Goal: Communication & Community: Answer question/provide support

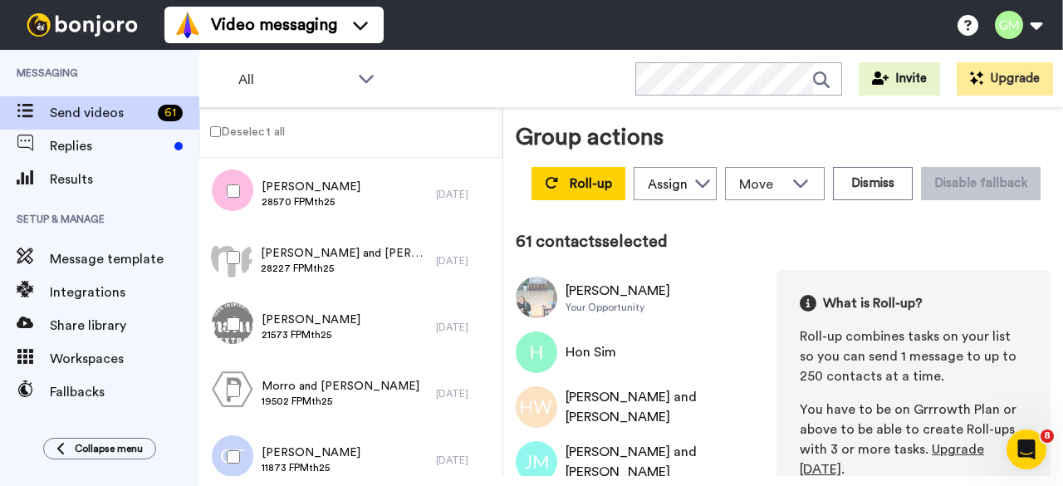
scroll to position [2853, 0]
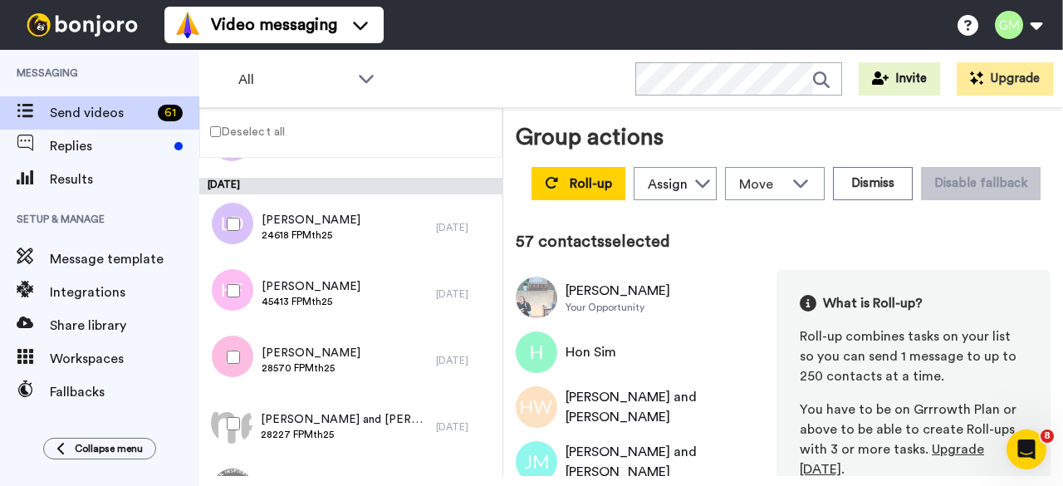
drag, startPoint x: 231, startPoint y: 430, endPoint x: 655, endPoint y: 404, distance: 425.2
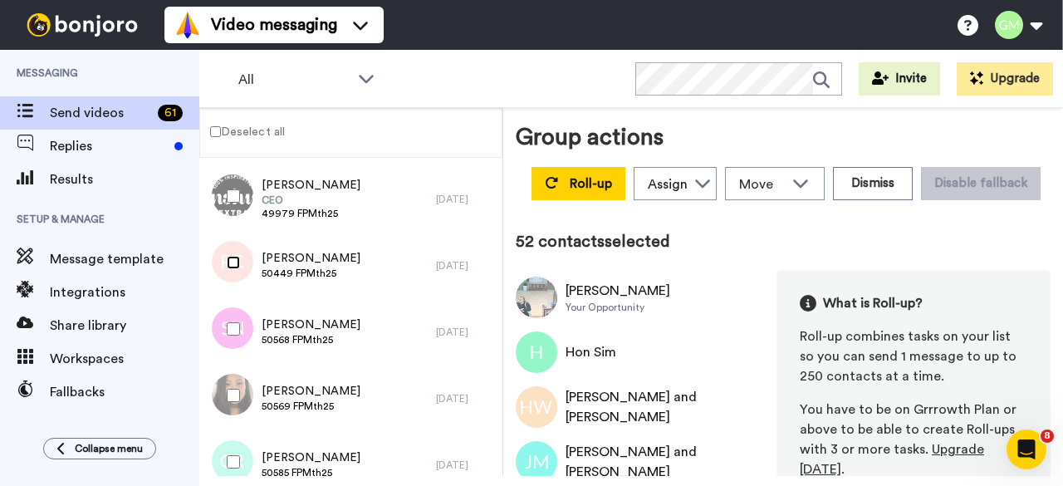
scroll to position [3352, 0]
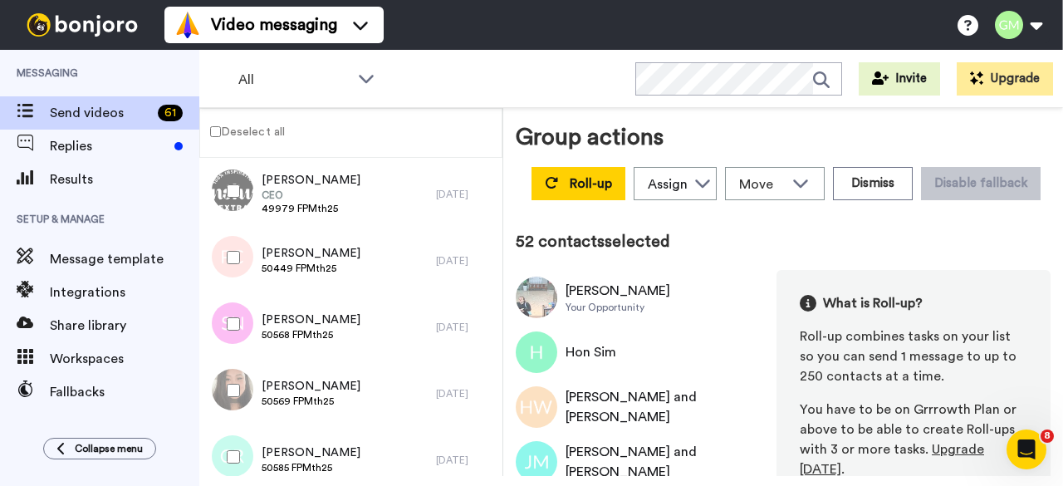
click at [237, 331] on div at bounding box center [230, 324] width 60 height 58
click at [231, 403] on div at bounding box center [230, 390] width 60 height 58
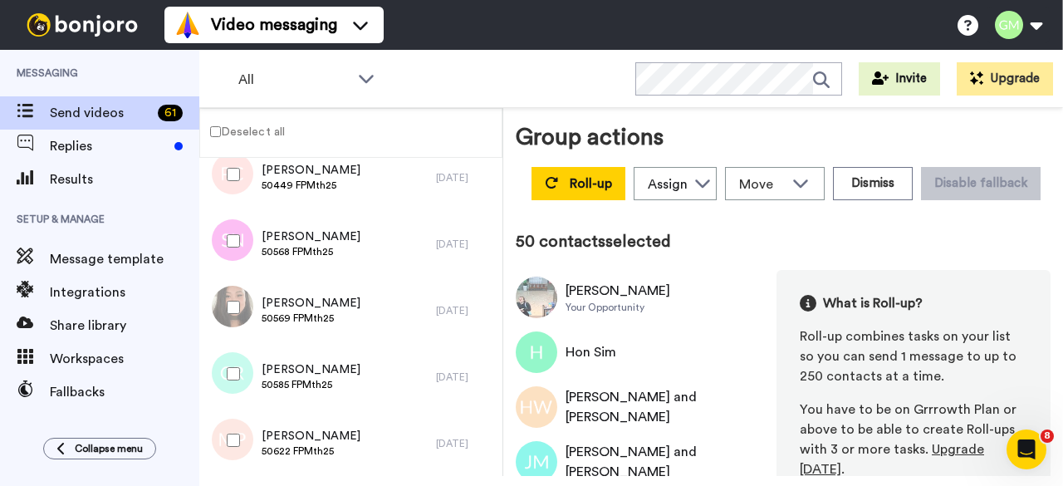
click at [233, 383] on div at bounding box center [230, 374] width 60 height 58
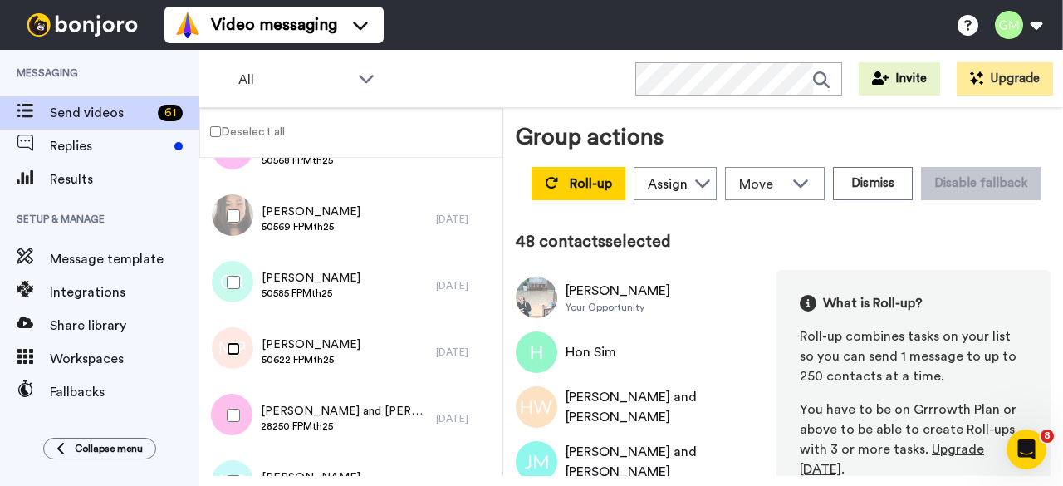
scroll to position [3601, 0]
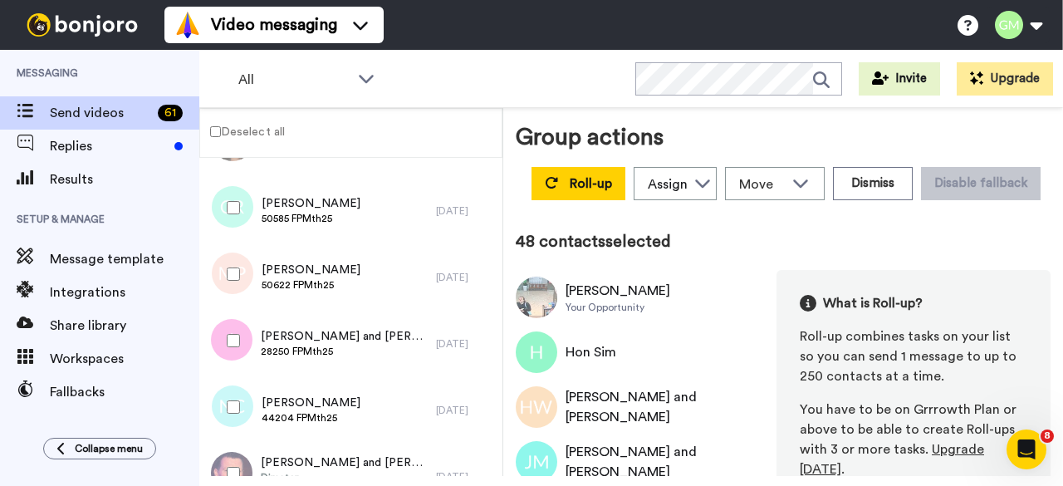
click at [238, 348] on div at bounding box center [230, 340] width 60 height 58
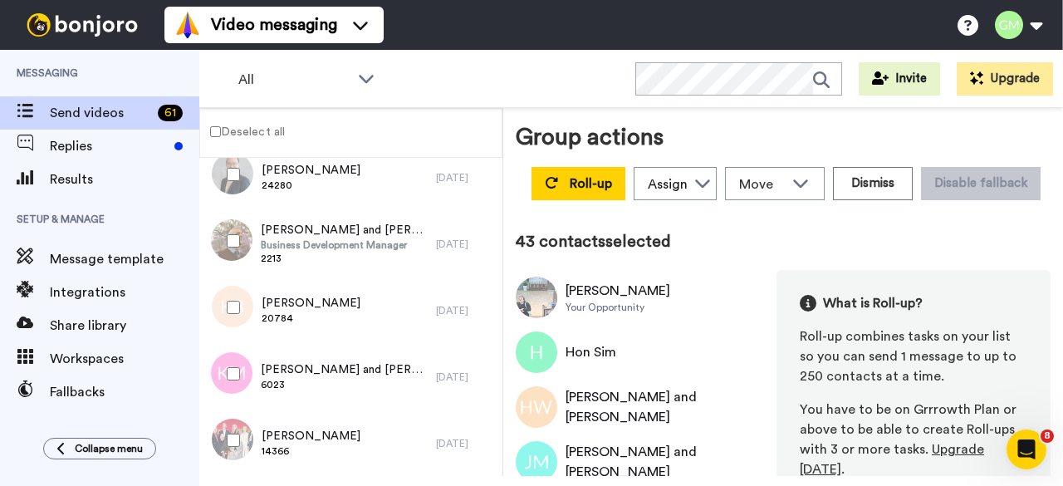
scroll to position [0, 0]
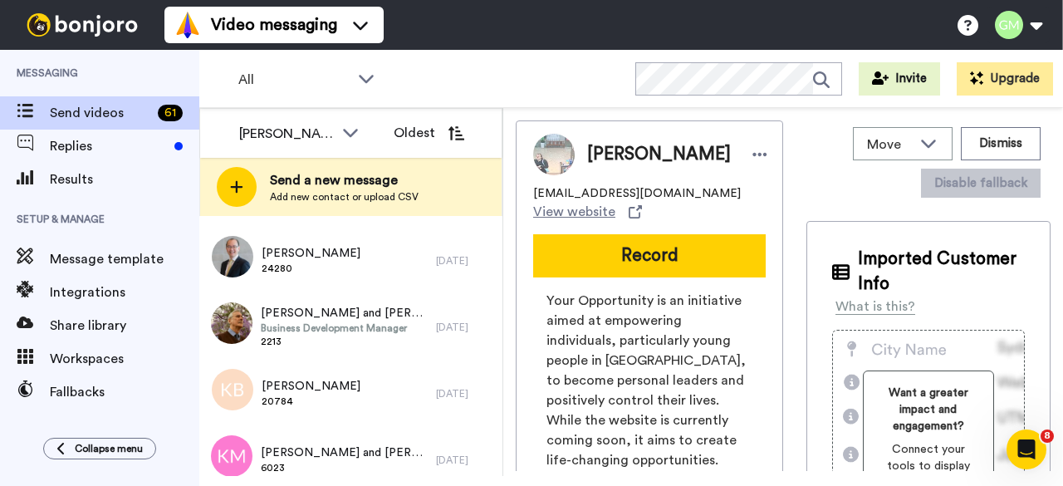
scroll to position [334, 0]
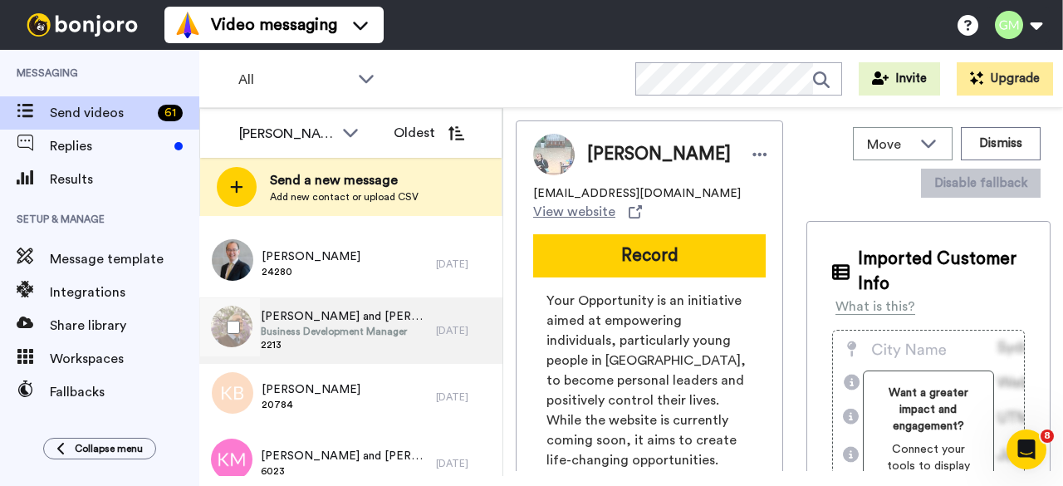
click at [309, 311] on span "Greg and Kath Edwards" at bounding box center [344, 316] width 167 height 17
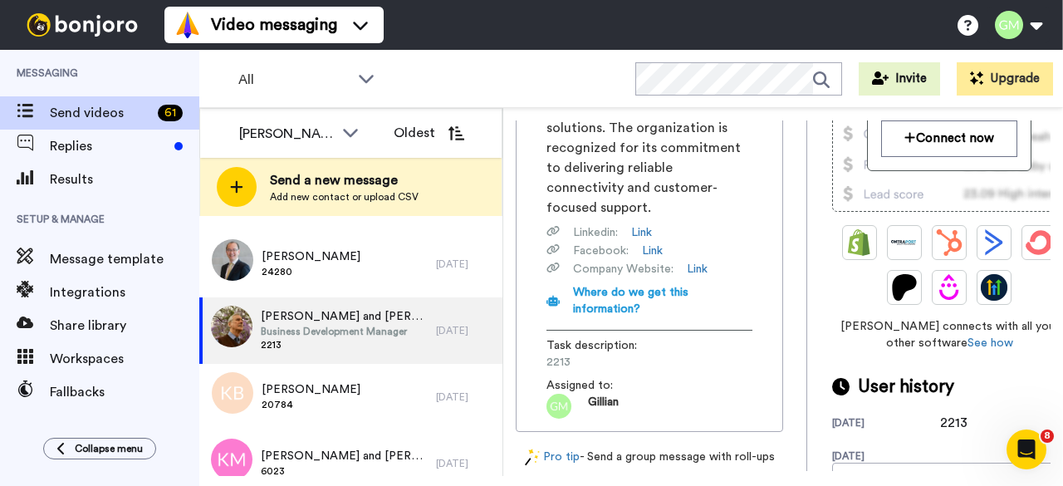
scroll to position [362, 0]
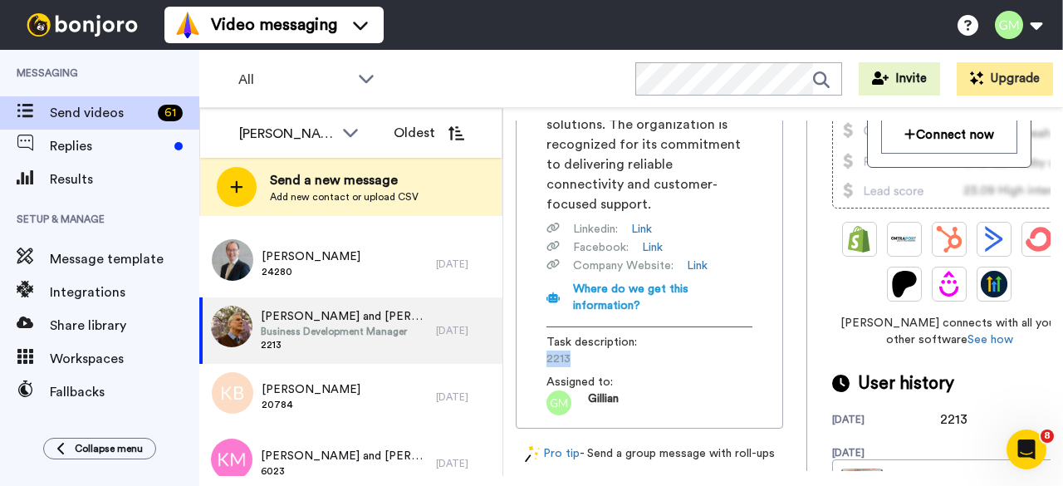
drag, startPoint x: 575, startPoint y: 385, endPoint x: 536, endPoint y: 387, distance: 39.1
click at [536, 387] on div "Greg Edwards is a Business Development Manager, skilled in strategic engagement…" at bounding box center [649, 195] width 233 height 440
copy span "2213"
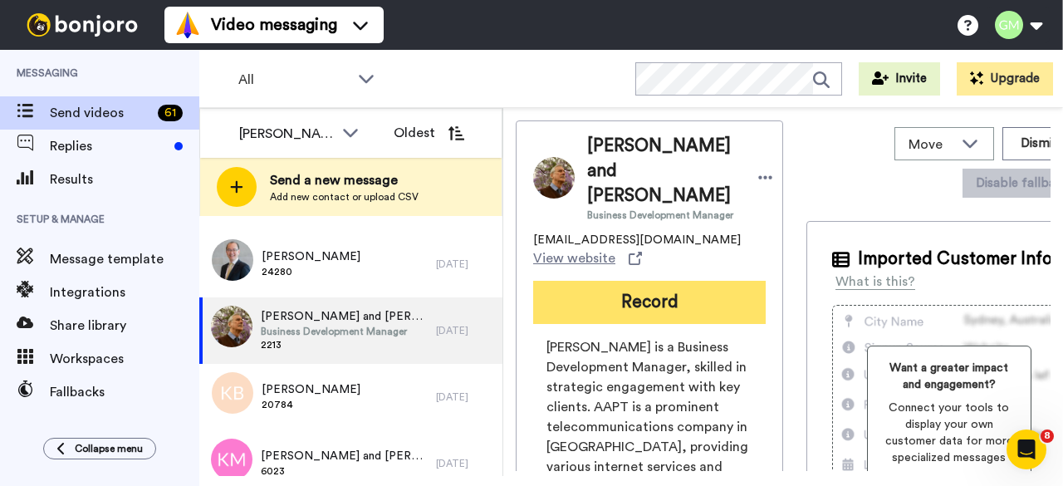
click at [657, 296] on button "Record" at bounding box center [649, 302] width 233 height 43
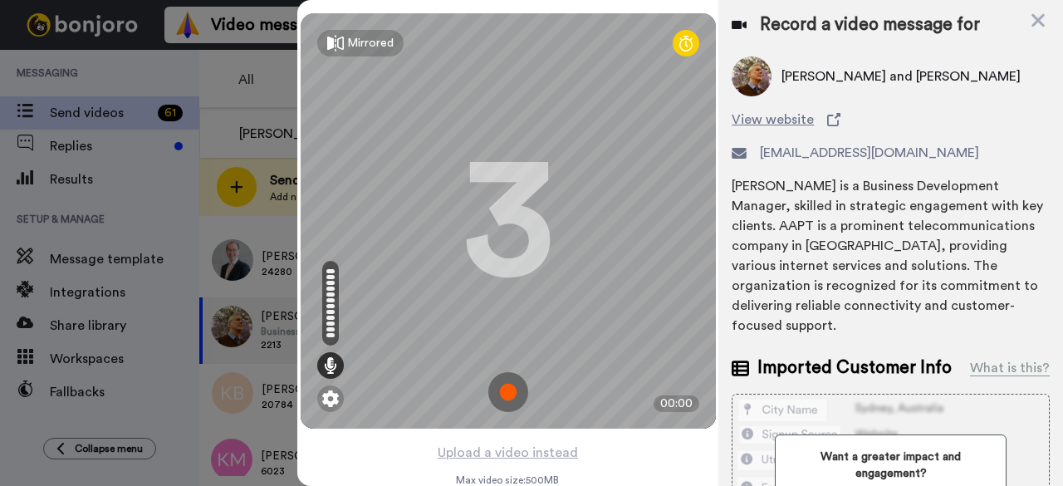
click at [506, 389] on img at bounding box center [508, 392] width 40 height 40
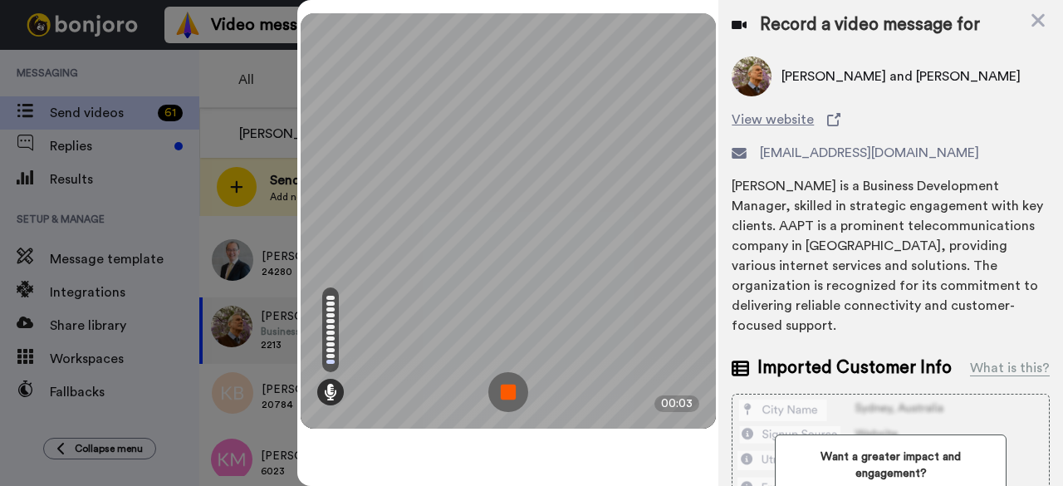
click at [506, 389] on img at bounding box center [508, 392] width 40 height 40
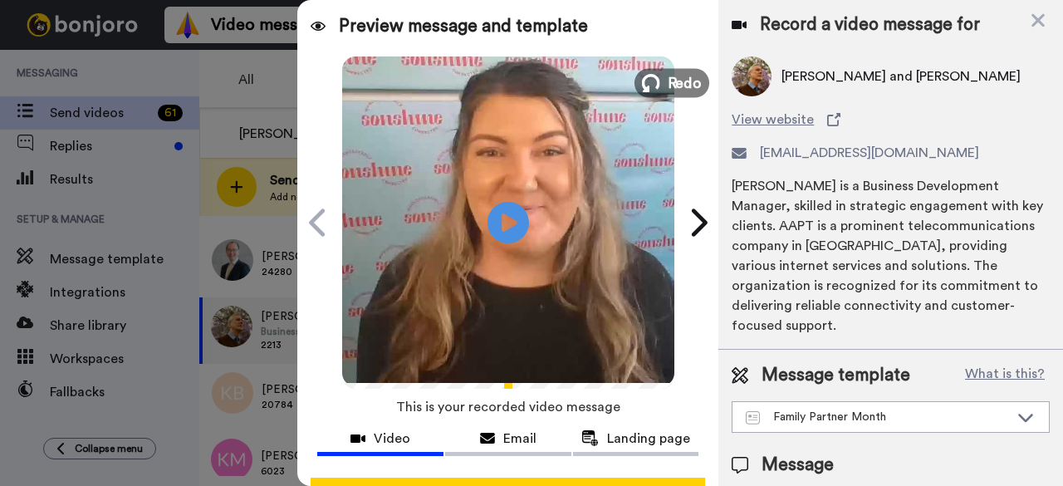
click at [670, 78] on span "Redo" at bounding box center [684, 82] width 35 height 22
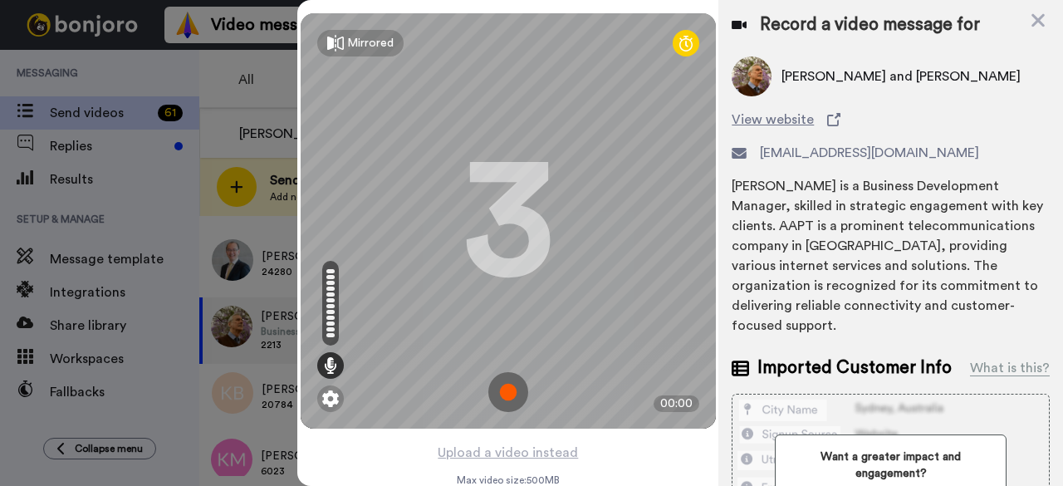
click at [502, 389] on img at bounding box center [508, 392] width 40 height 40
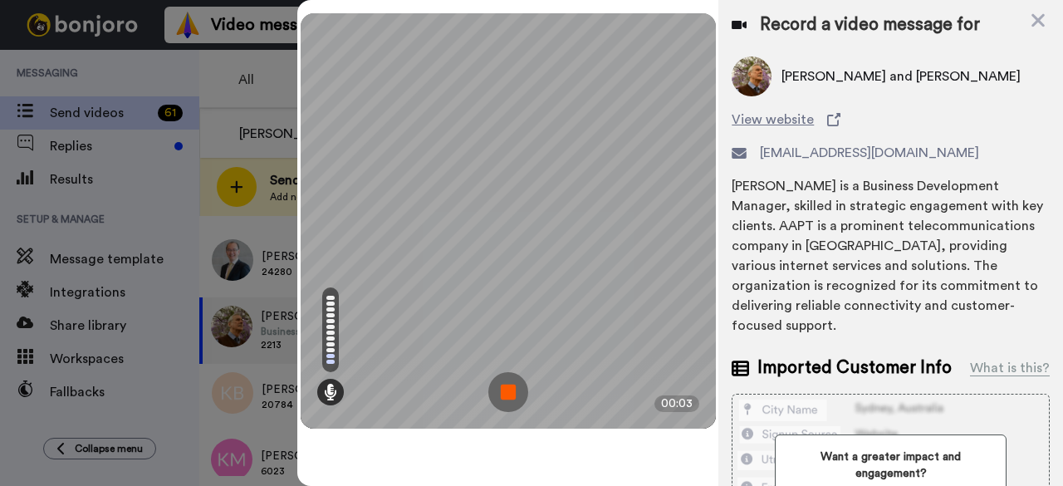
click at [502, 389] on img at bounding box center [508, 392] width 40 height 40
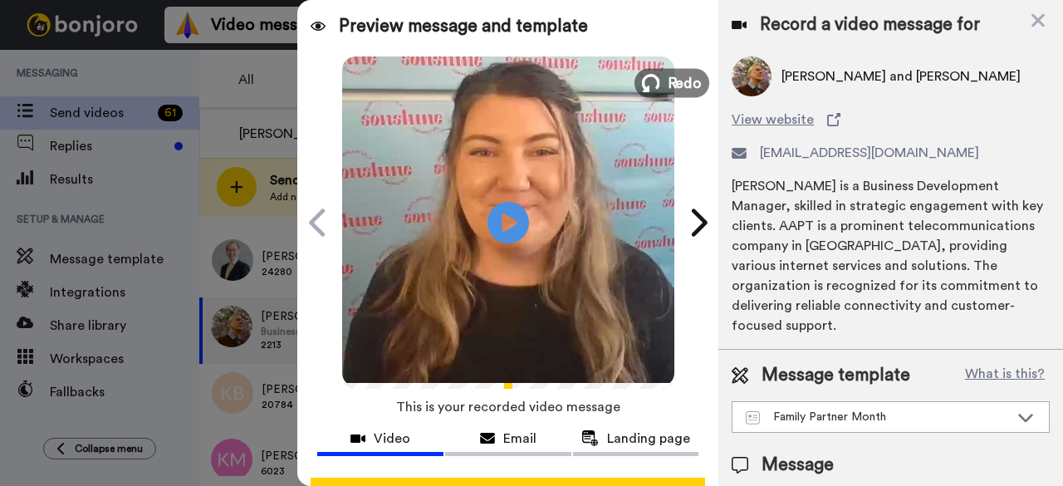
click at [665, 70] on button "Redo" at bounding box center [671, 82] width 75 height 29
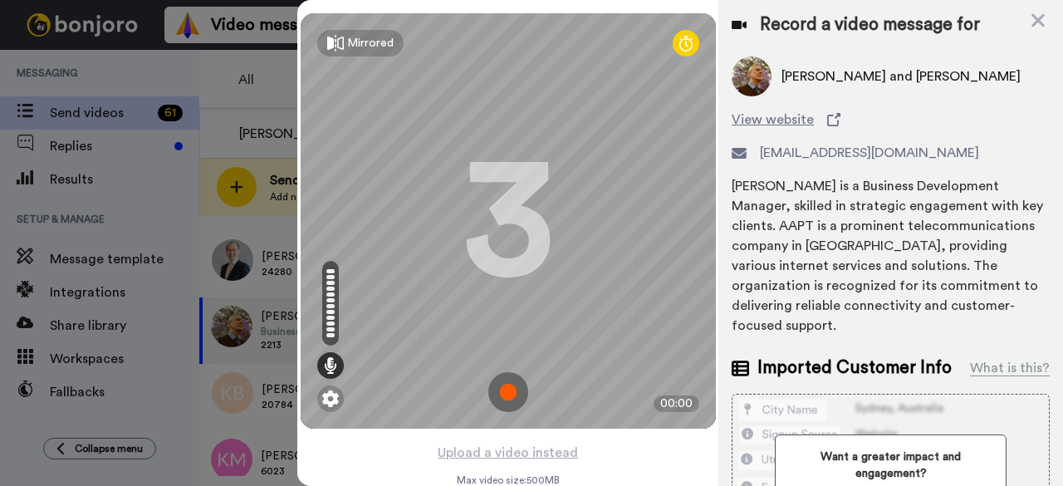
click at [502, 394] on img at bounding box center [508, 392] width 40 height 40
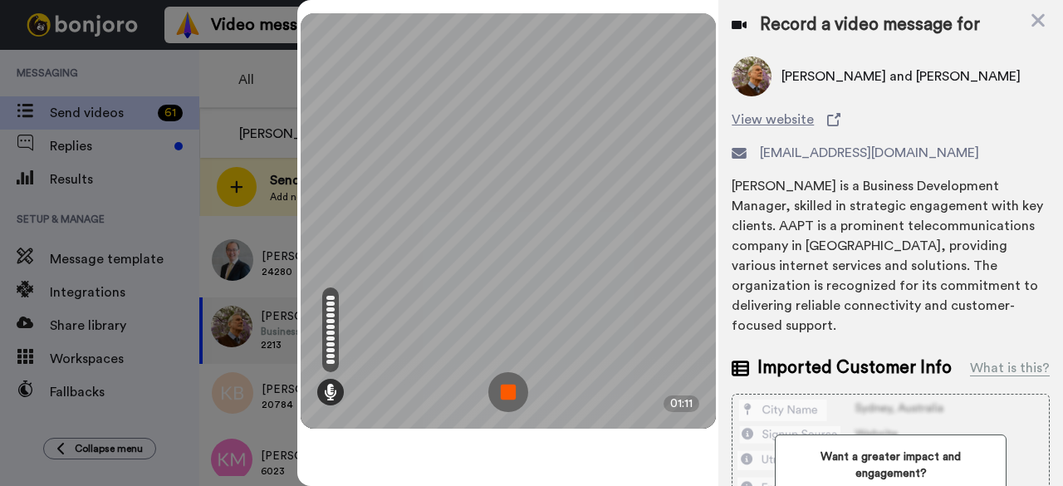
click at [502, 394] on img at bounding box center [508, 392] width 40 height 40
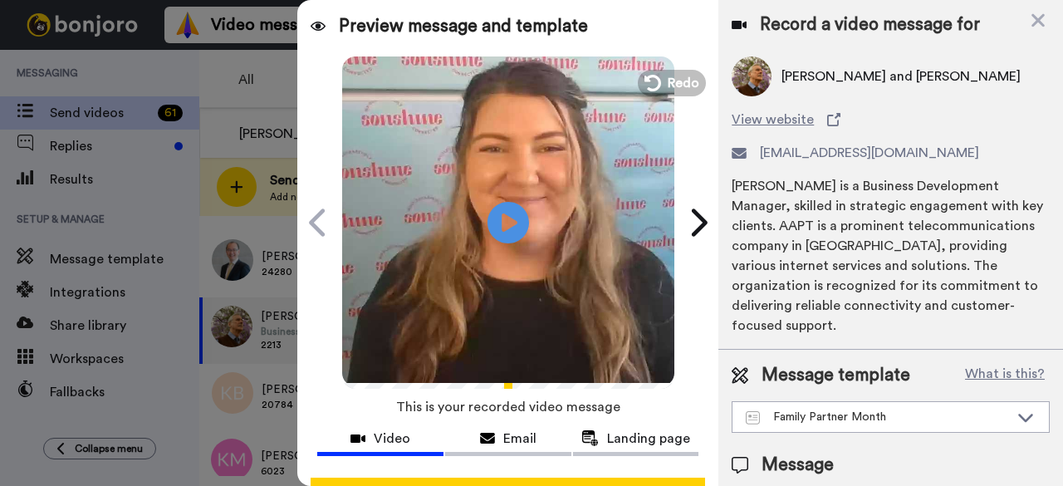
scroll to position [1, 0]
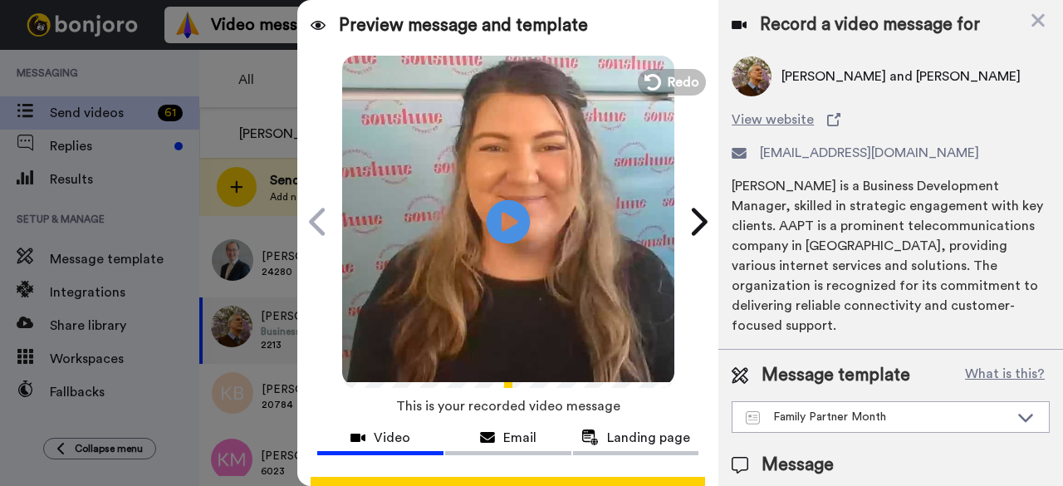
click at [507, 218] on icon "Play/Pause" at bounding box center [509, 221] width 44 height 79
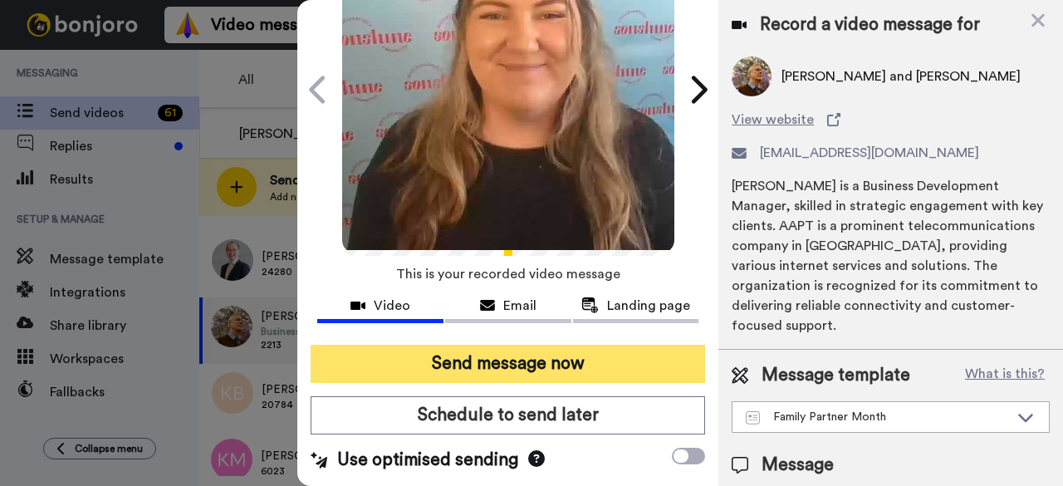
click at [515, 352] on button "Send message now" at bounding box center [508, 364] width 394 height 38
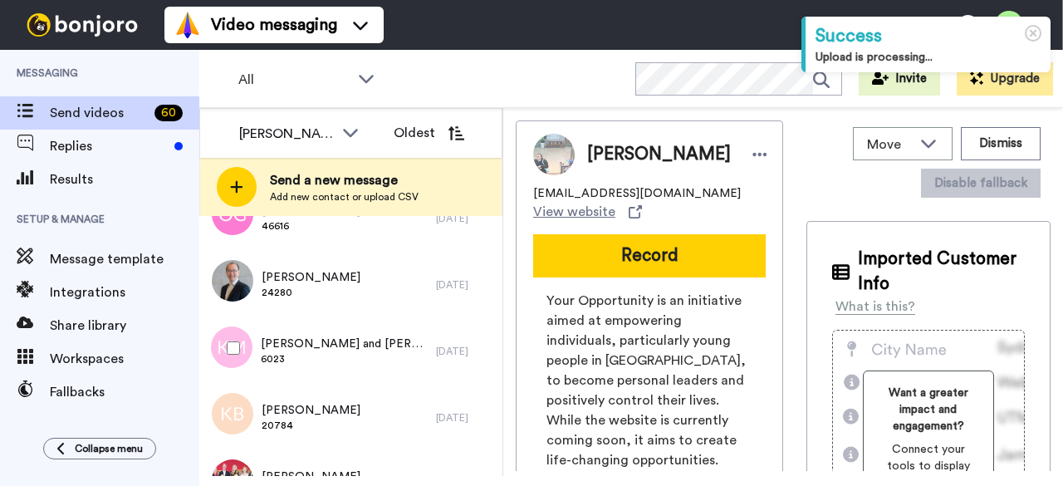
scroll to position [314, 0]
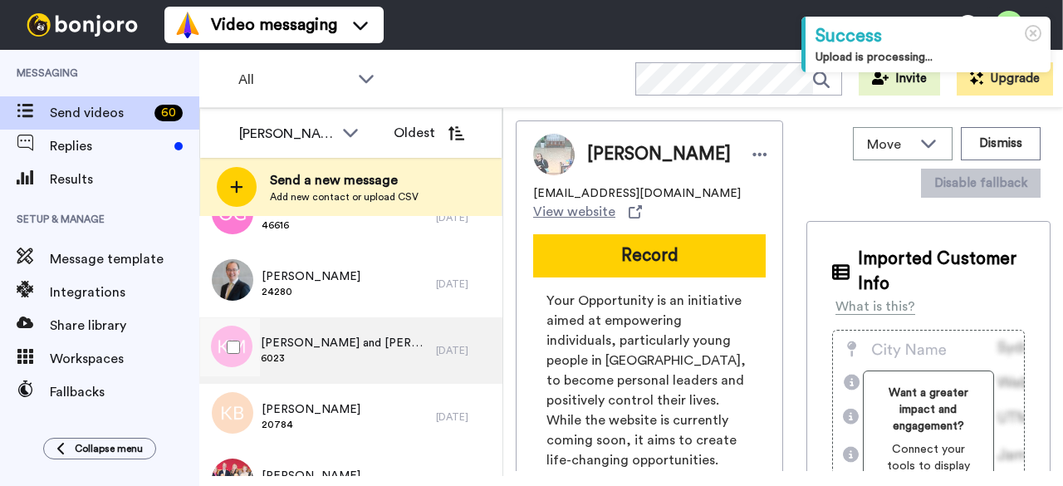
click at [327, 358] on span "6023" at bounding box center [344, 357] width 167 height 13
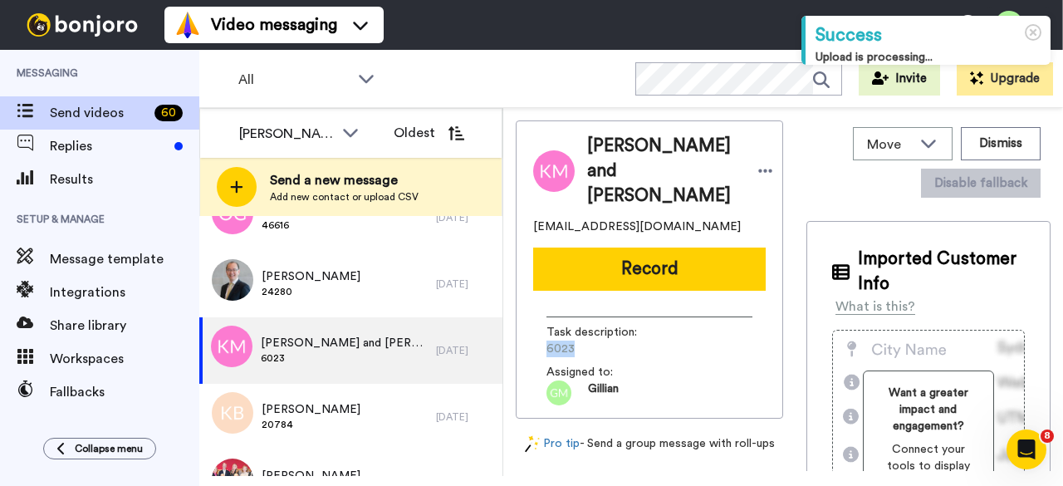
drag, startPoint x: 575, startPoint y: 326, endPoint x: 538, endPoint y: 321, distance: 37.8
click at [538, 321] on div "Task description : 6023 Assigned to: Gillian" at bounding box center [649, 354] width 233 height 101
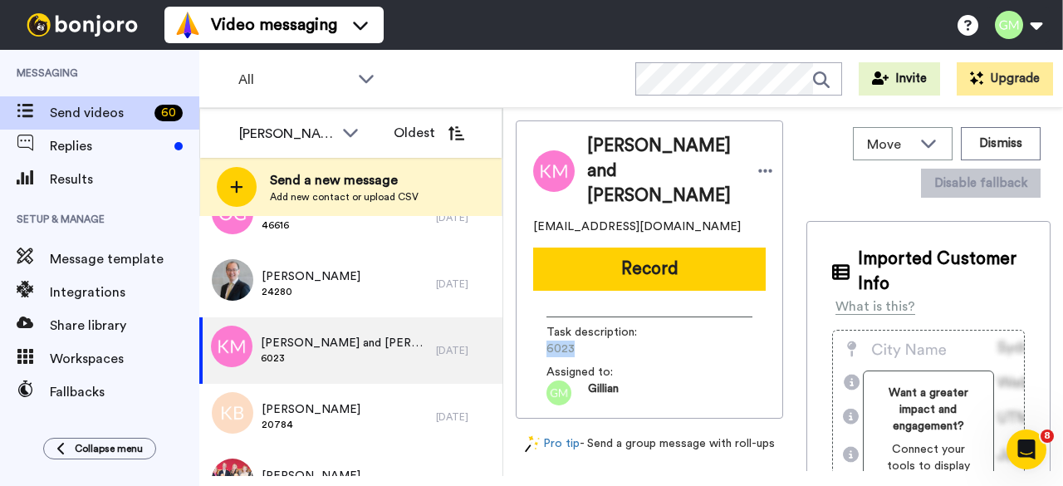
copy span "6023"
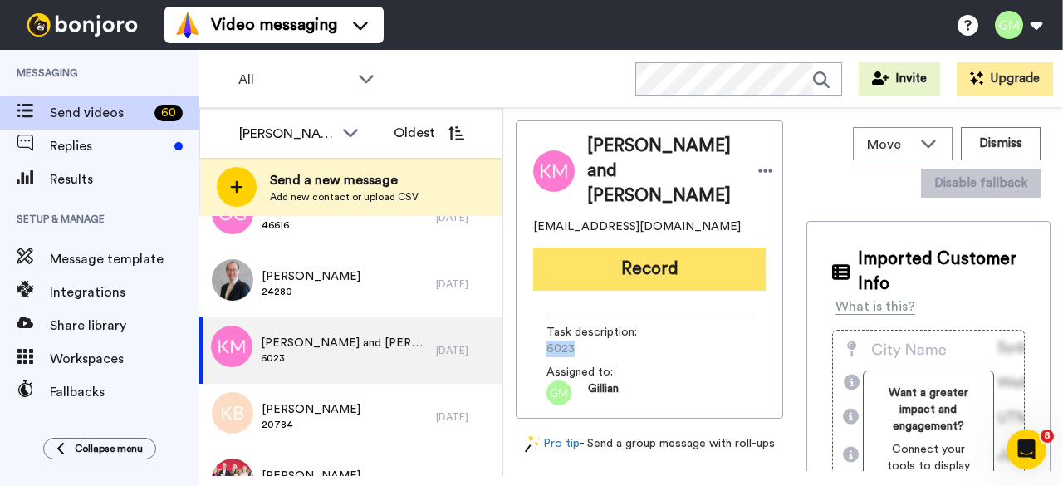
click at [666, 247] on button "Record" at bounding box center [649, 268] width 233 height 43
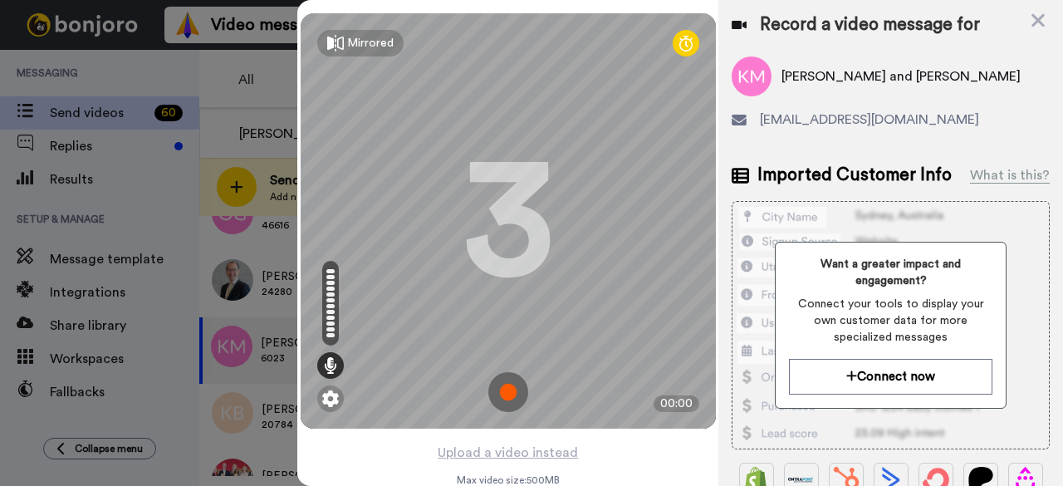
click at [510, 388] on img at bounding box center [508, 392] width 40 height 40
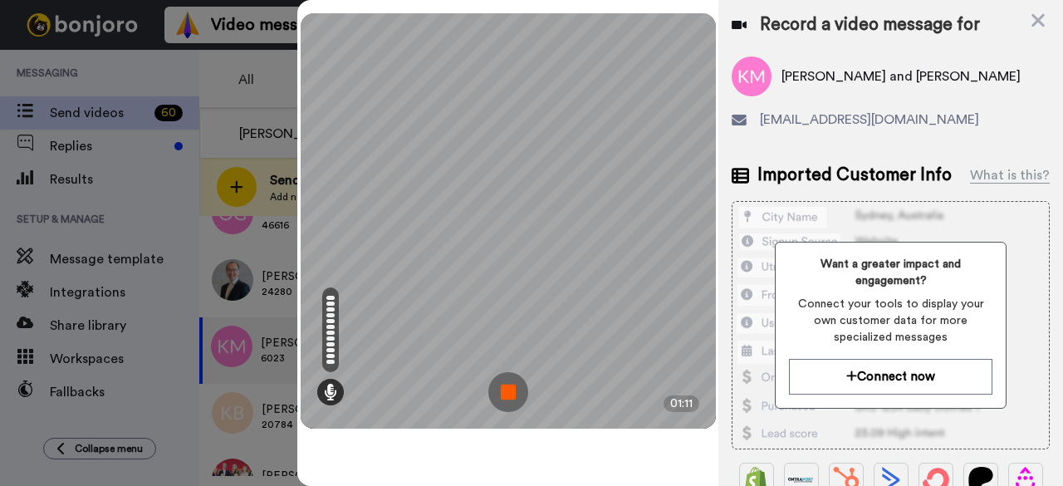
click at [510, 388] on img at bounding box center [508, 392] width 40 height 40
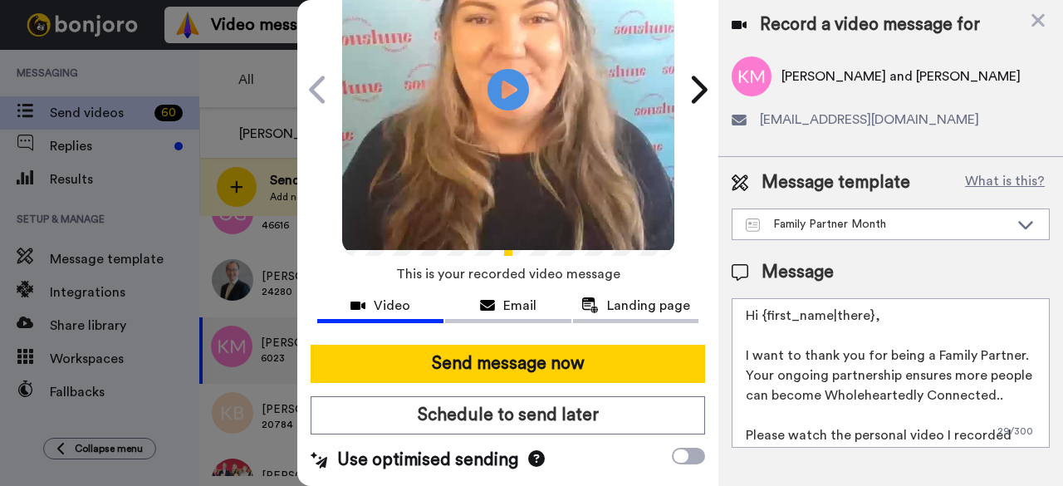
scroll to position [153, 0]
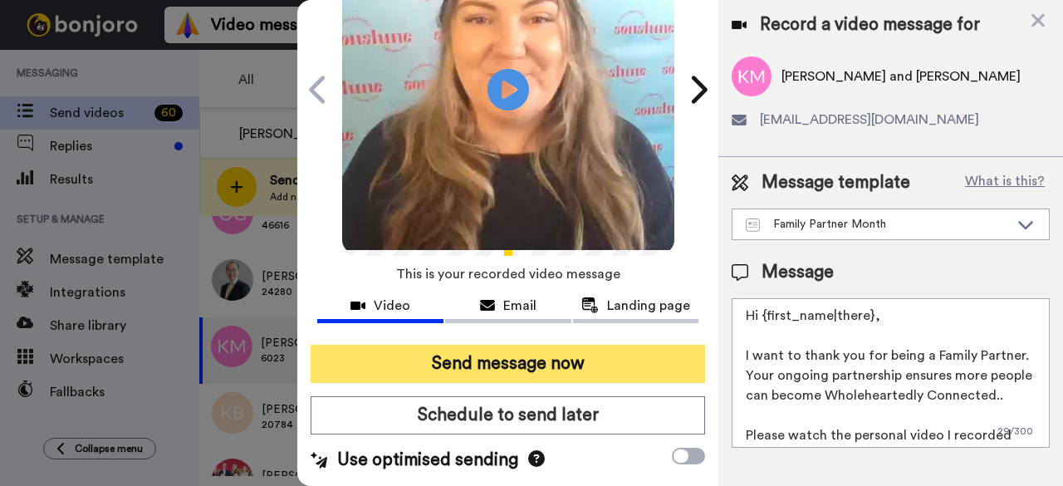
click at [502, 345] on button "Send message now" at bounding box center [508, 364] width 394 height 38
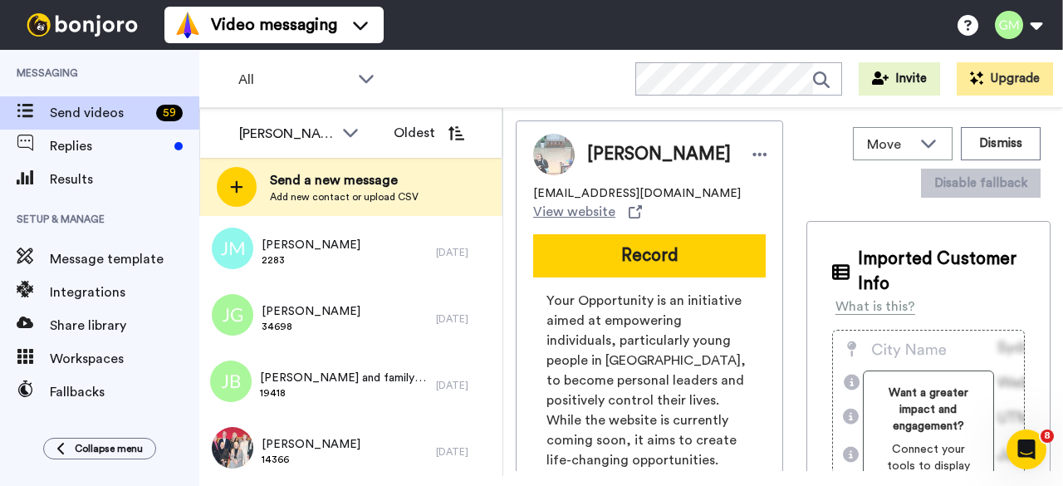
scroll to position [412, 0]
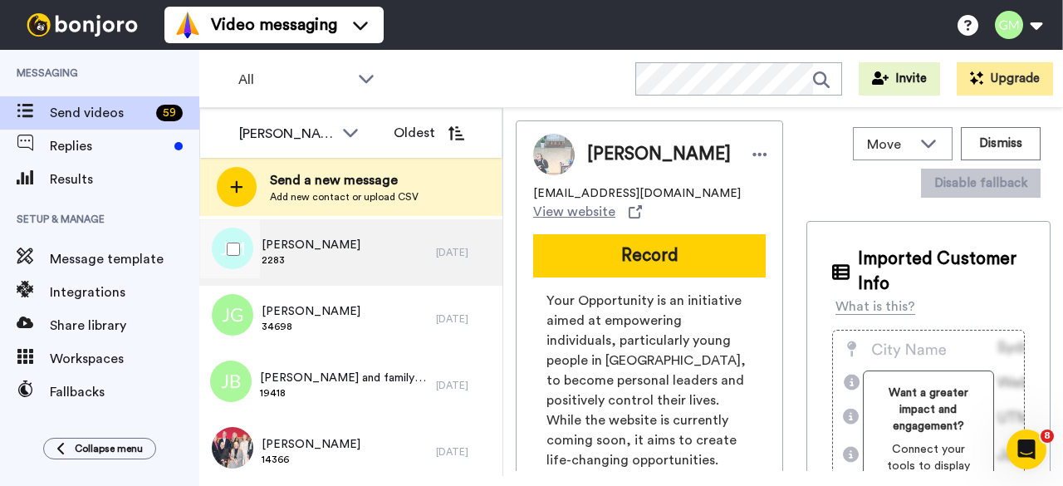
click at [345, 257] on div "[PERSON_NAME] 2283" at bounding box center [317, 252] width 237 height 66
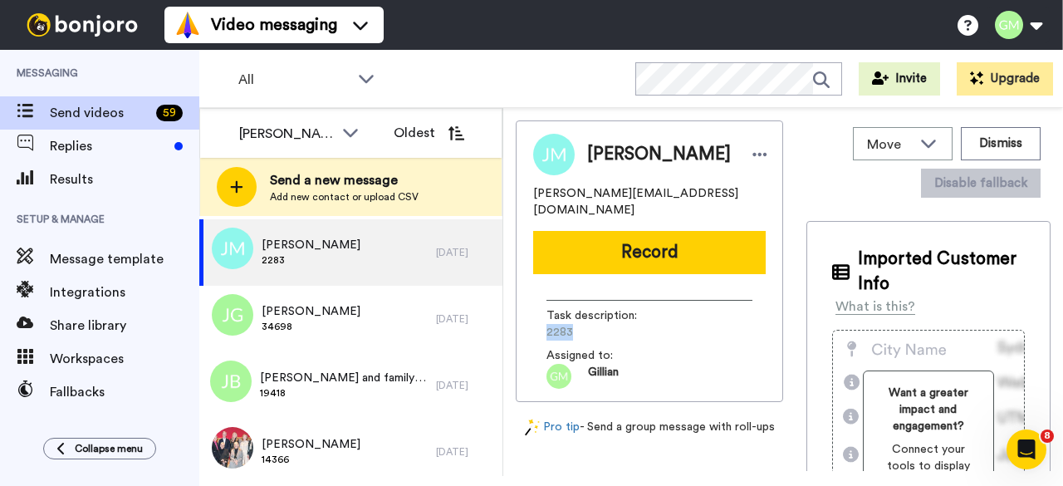
drag, startPoint x: 576, startPoint y: 316, endPoint x: 543, endPoint y: 321, distance: 33.6
click at [543, 321] on div "Task description : 2283 Assigned to: [PERSON_NAME]" at bounding box center [649, 337] width 233 height 101
copy span "2283"
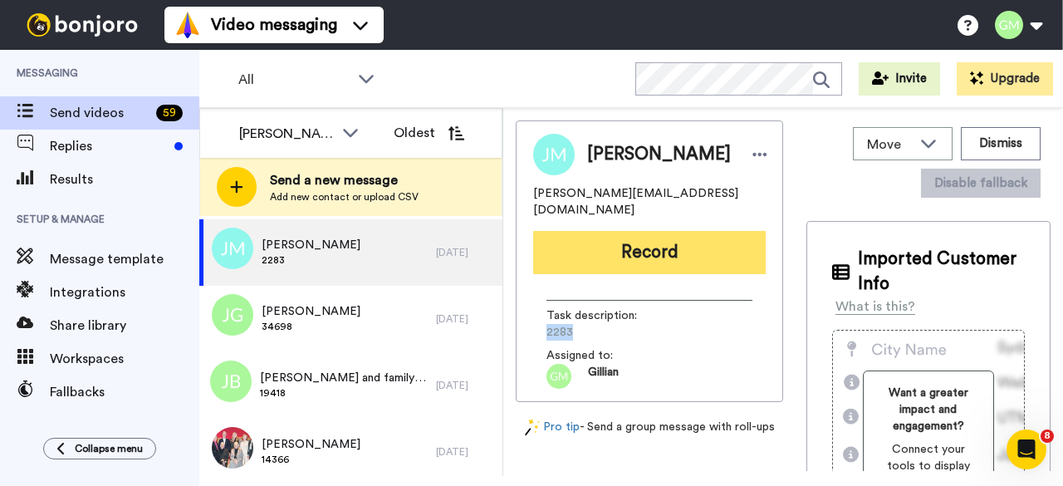
click at [646, 247] on button "Record" at bounding box center [649, 252] width 233 height 43
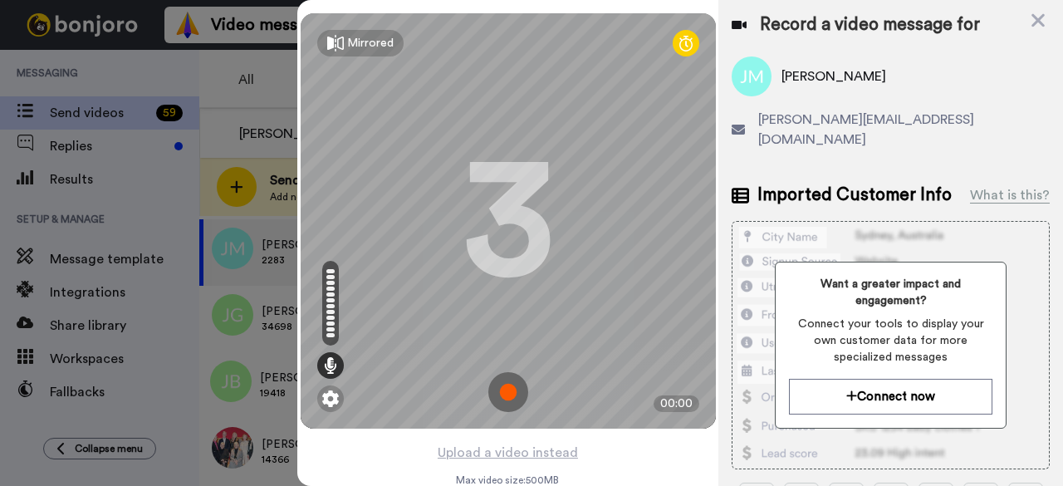
click at [501, 384] on img at bounding box center [508, 392] width 40 height 40
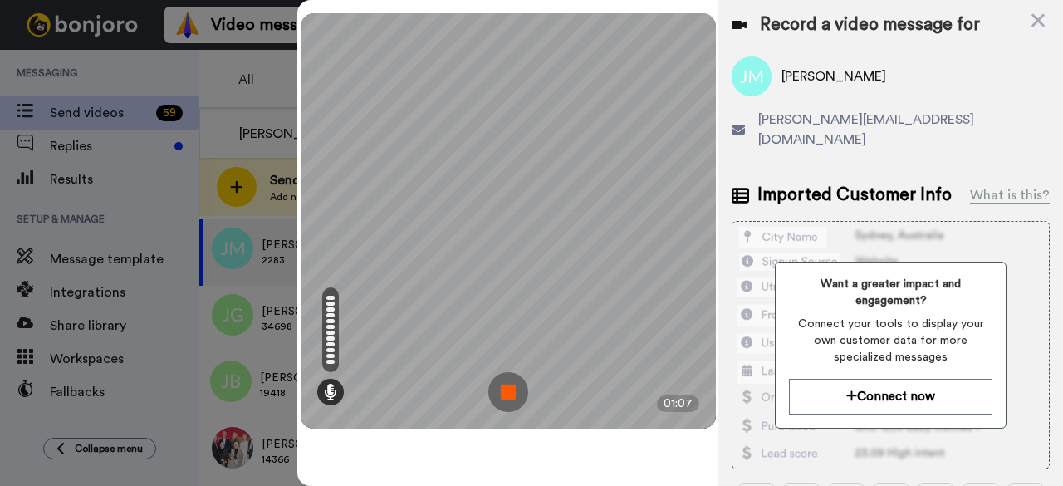
click at [501, 384] on img at bounding box center [508, 392] width 40 height 40
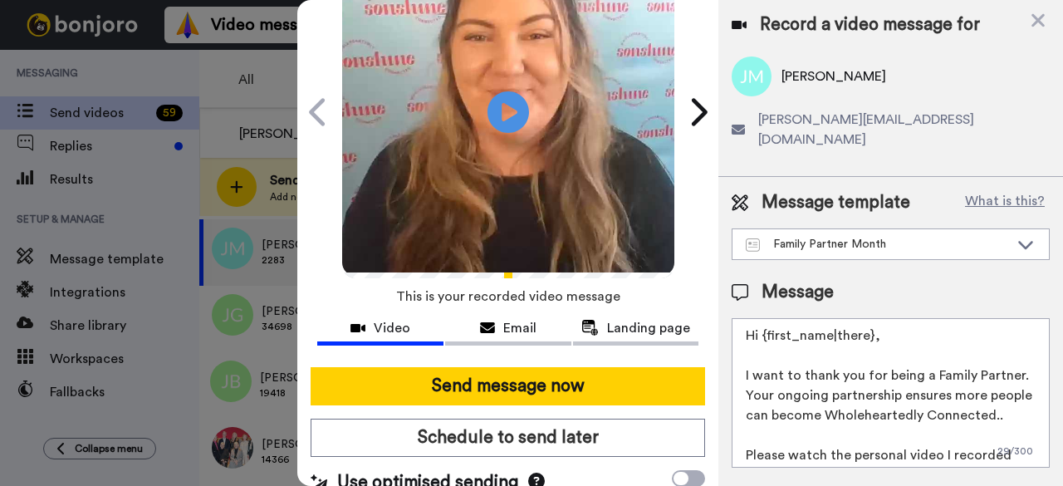
scroll to position [120, 0]
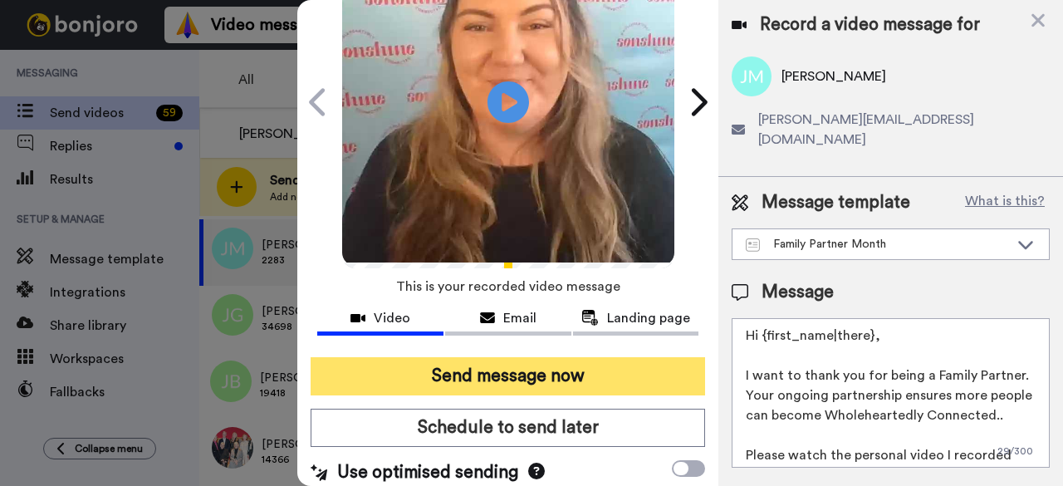
click at [539, 379] on button "Send message now" at bounding box center [508, 376] width 394 height 38
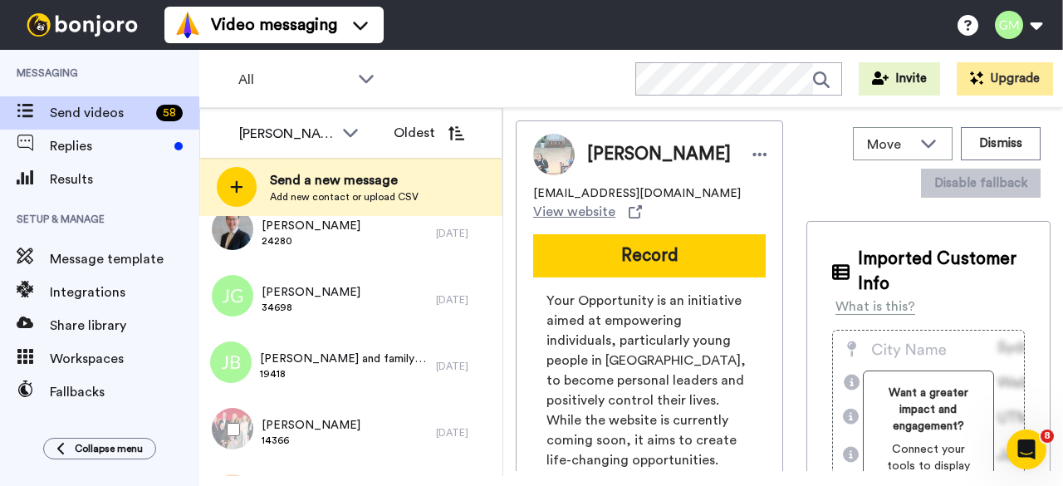
scroll to position [362, 0]
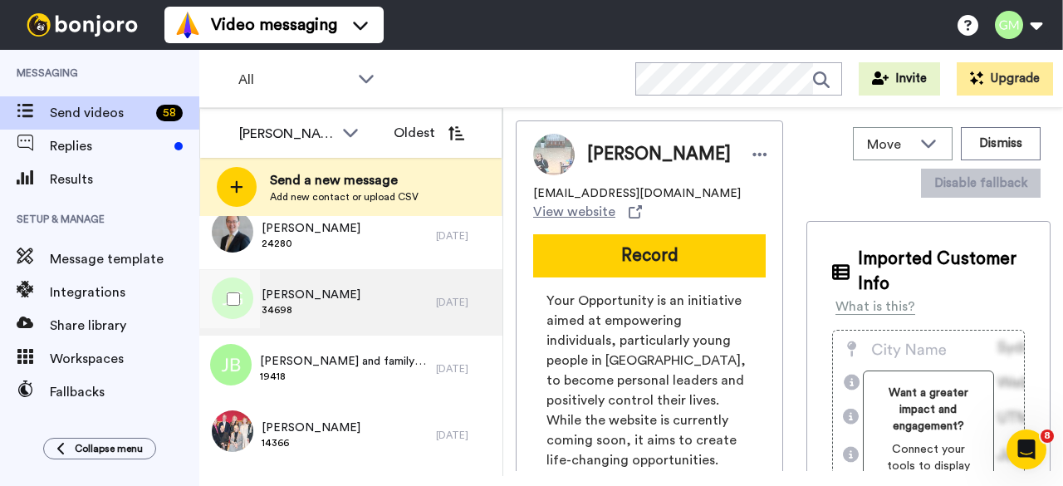
click at [332, 327] on div "Julie Gardiner 34698" at bounding box center [317, 302] width 237 height 66
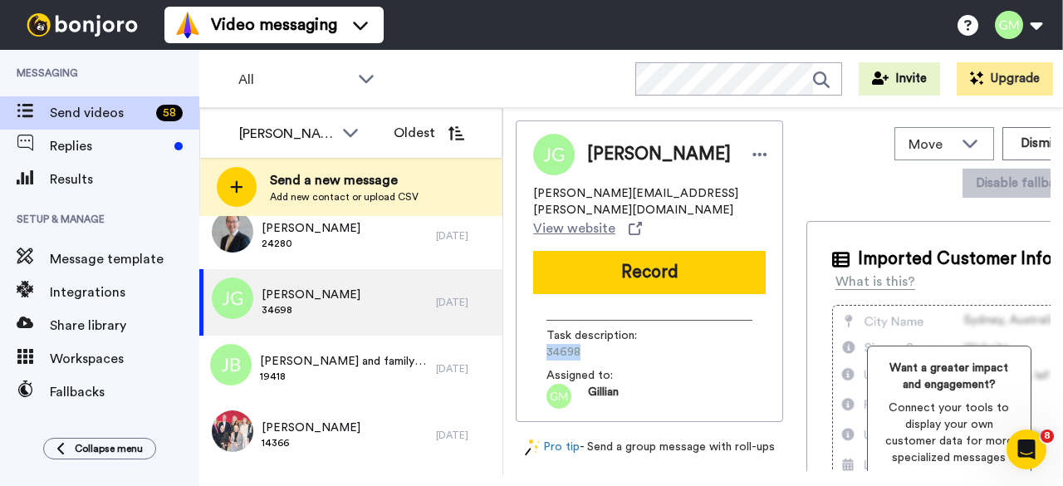
drag, startPoint x: 578, startPoint y: 340, endPoint x: 543, endPoint y: 340, distance: 34.9
click at [543, 340] on div "Task description : 34698 Assigned to: Gillian" at bounding box center [649, 357] width 233 height 101
copy span "34698"
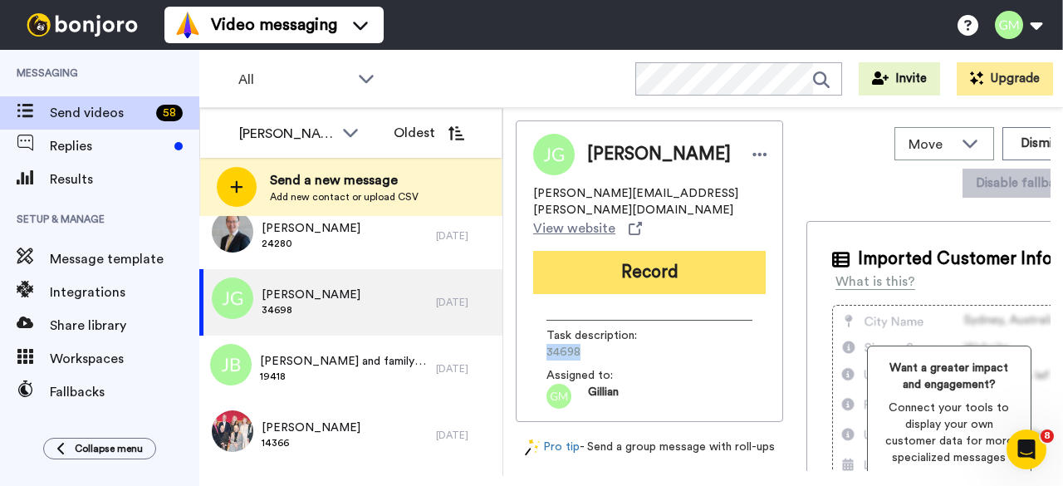
click at [637, 261] on button "Record" at bounding box center [649, 272] width 233 height 43
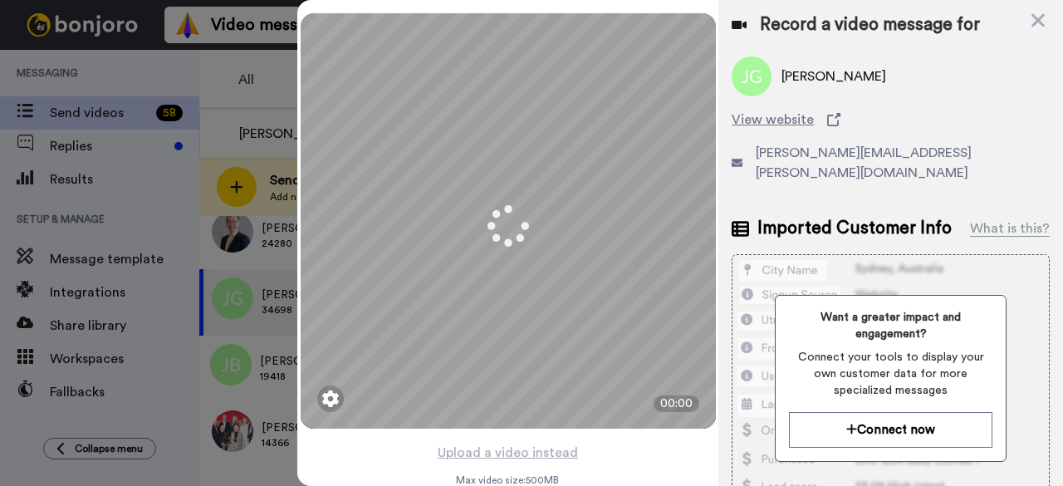
scroll to position [3, 0]
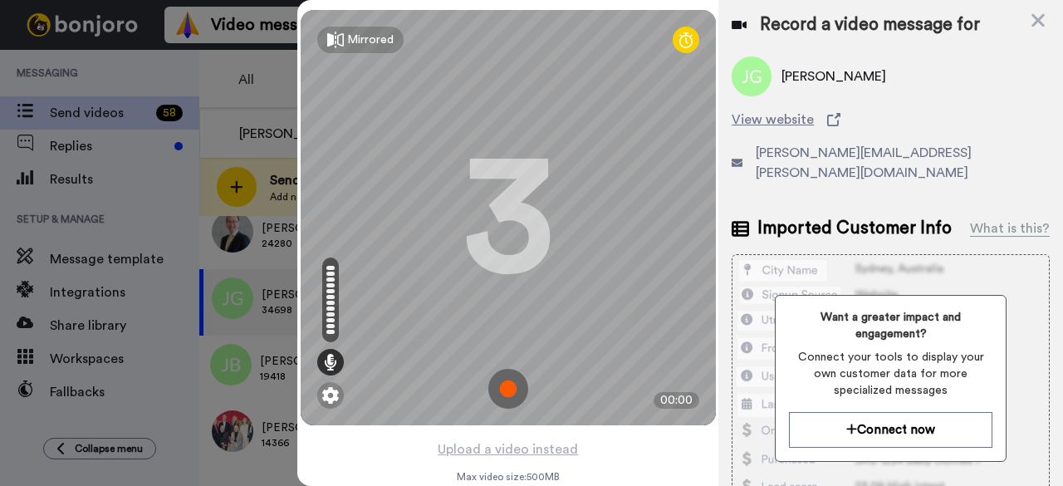
click at [506, 388] on img at bounding box center [508, 389] width 40 height 40
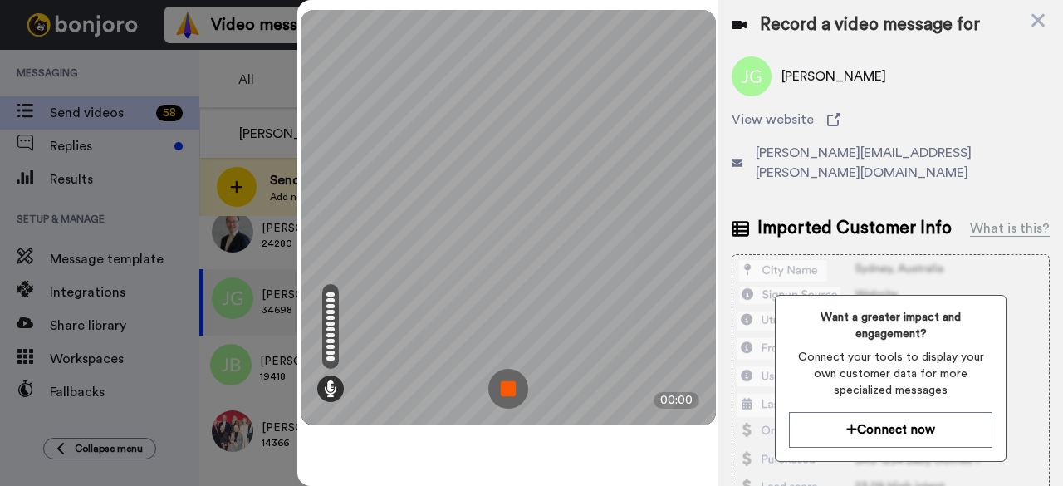
scroll to position [0, 0]
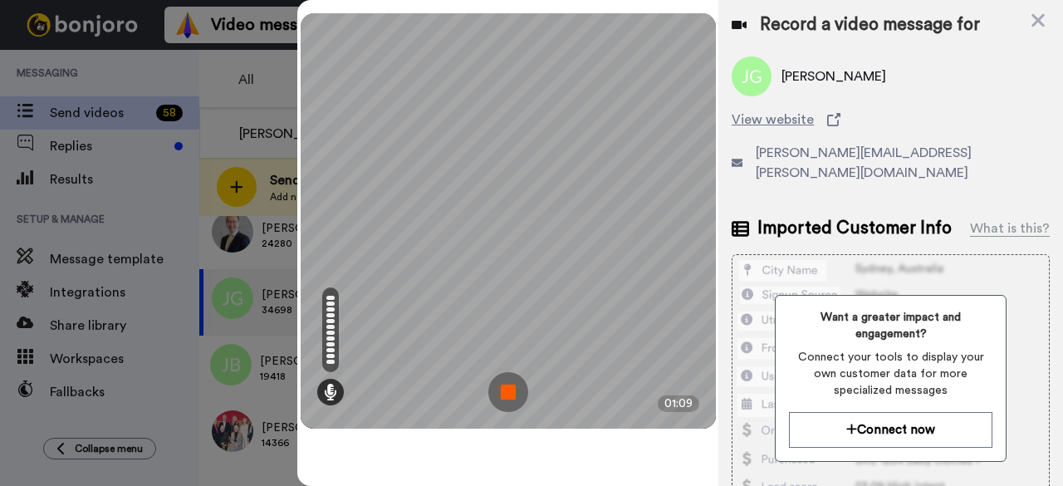
click at [506, 388] on img at bounding box center [508, 392] width 40 height 40
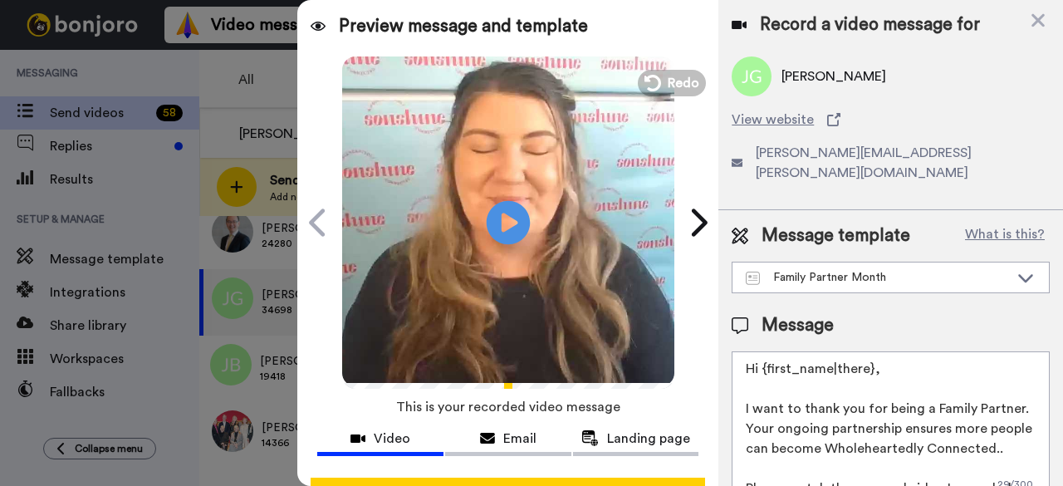
click at [512, 227] on icon at bounding box center [509, 222] width 44 height 44
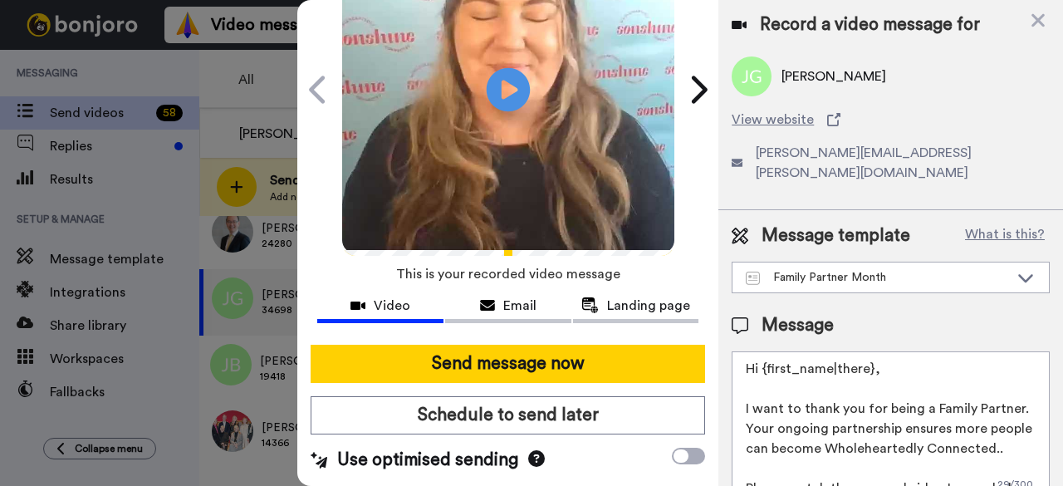
scroll to position [153, 0]
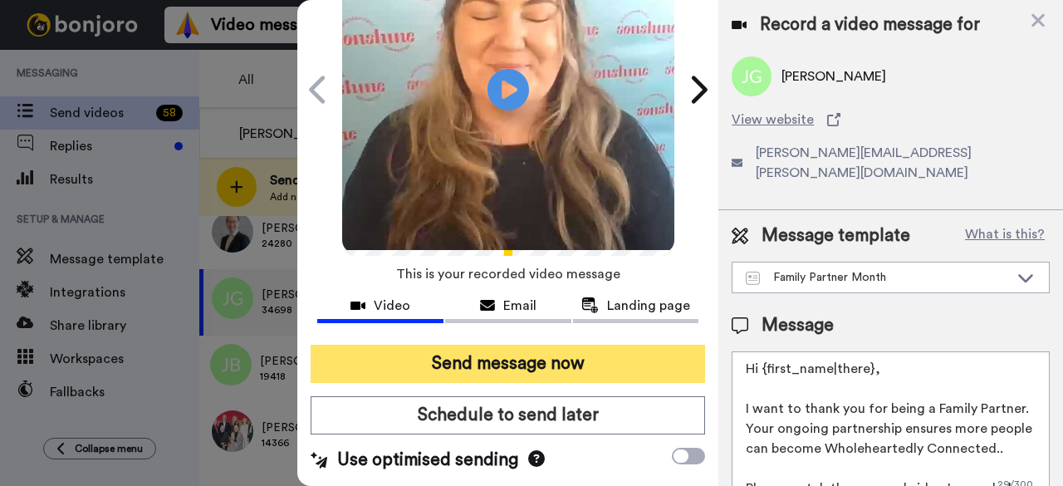
click at [457, 350] on button "Send message now" at bounding box center [508, 364] width 394 height 38
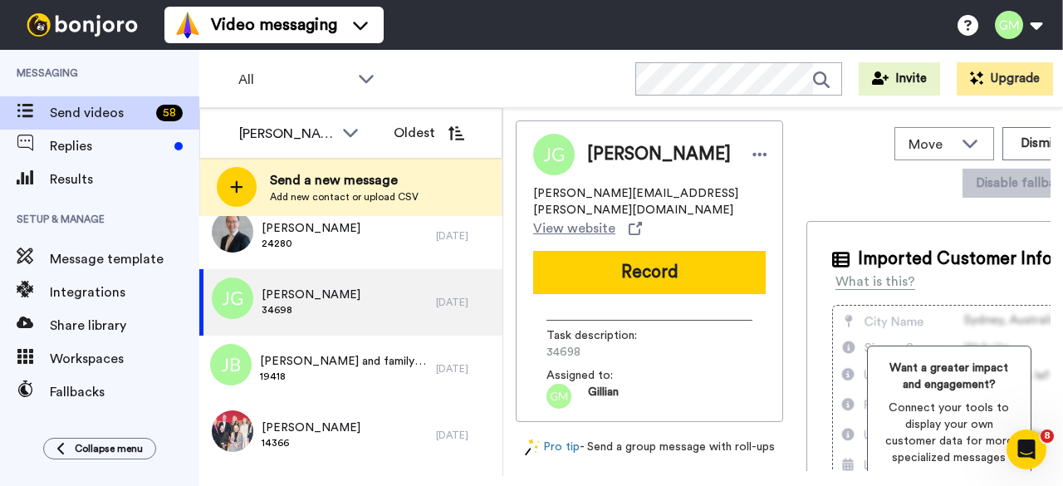
scroll to position [0, 0]
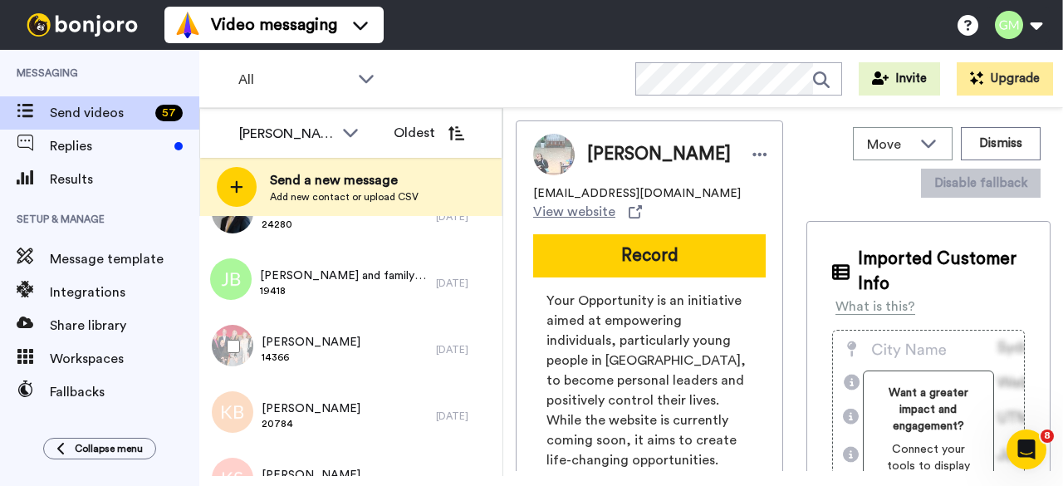
scroll to position [382, 0]
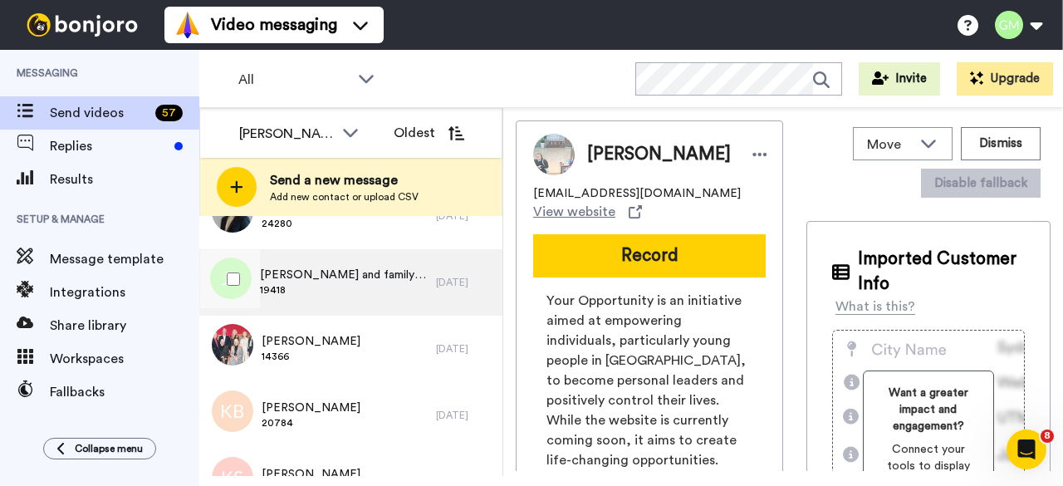
click at [374, 286] on span "19418" at bounding box center [344, 289] width 168 height 13
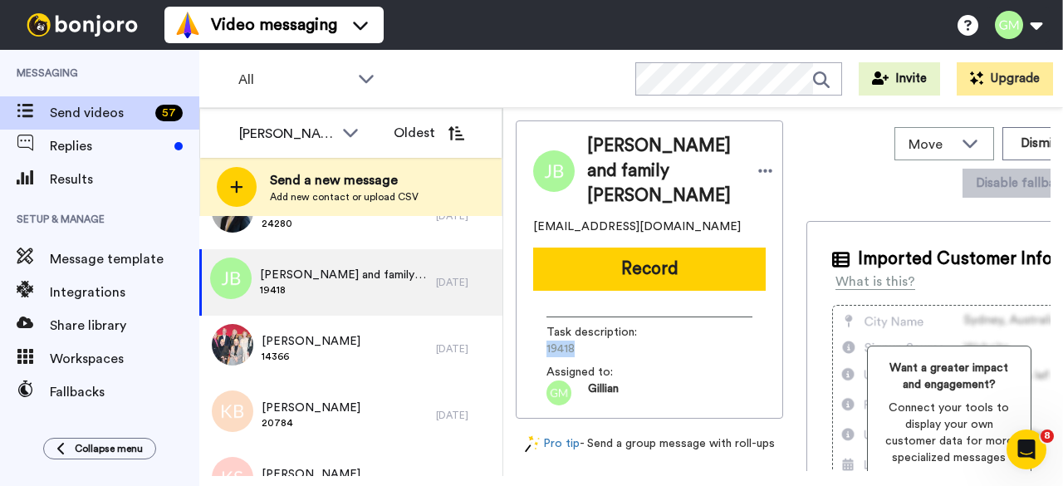
drag, startPoint x: 558, startPoint y: 321, endPoint x: 536, endPoint y: 320, distance: 21.7
click at [536, 320] on div "Task description : 19418 Assigned to: Gillian" at bounding box center [649, 354] width 233 height 101
copy span "19418"
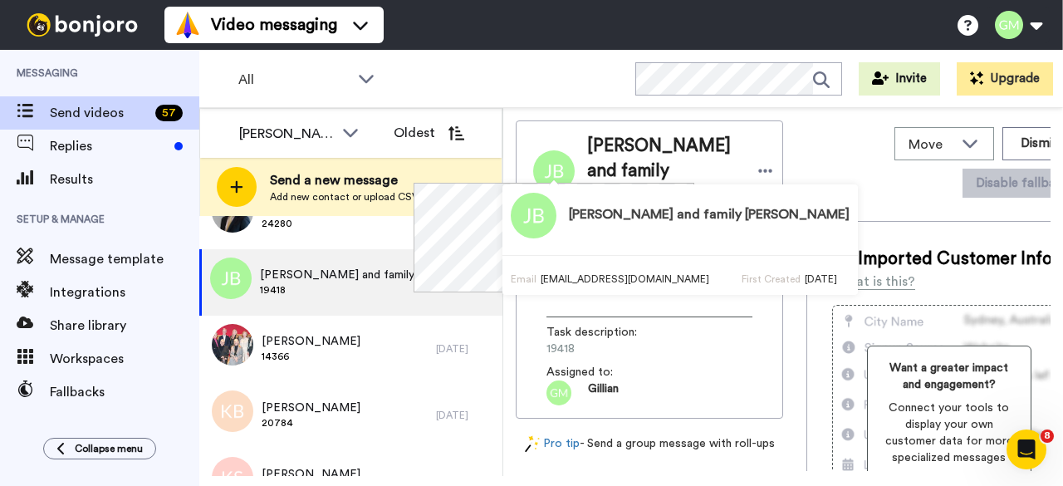
click at [637, 245] on div "Judith and family Bartels Email judybartels@outlook.com First Created 1 yr. ago" at bounding box center [679, 239] width 355 height 110
click at [757, 167] on div "Judith and family Bartels judybartels@outlook.com Record Task description : 194…" at bounding box center [783, 295] width 535 height 350
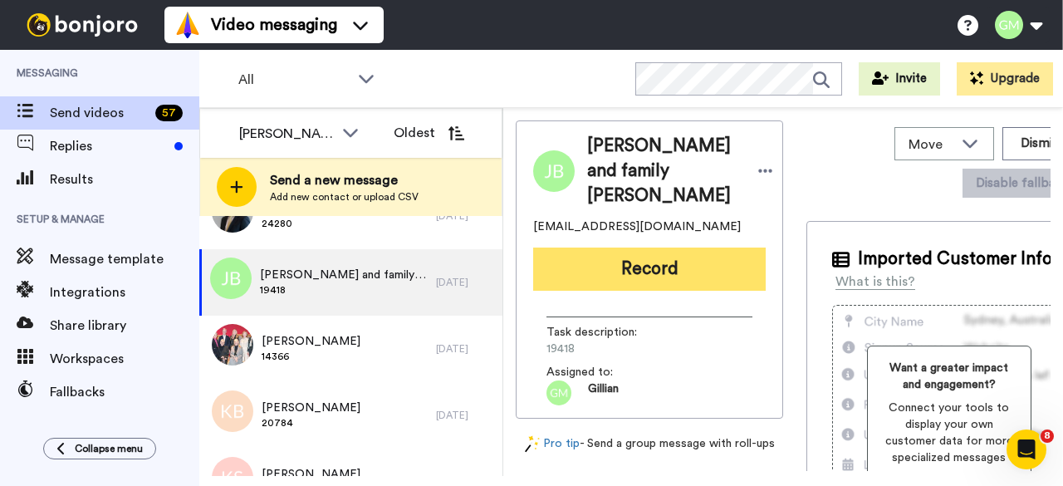
click at [649, 247] on button "Record" at bounding box center [649, 268] width 233 height 43
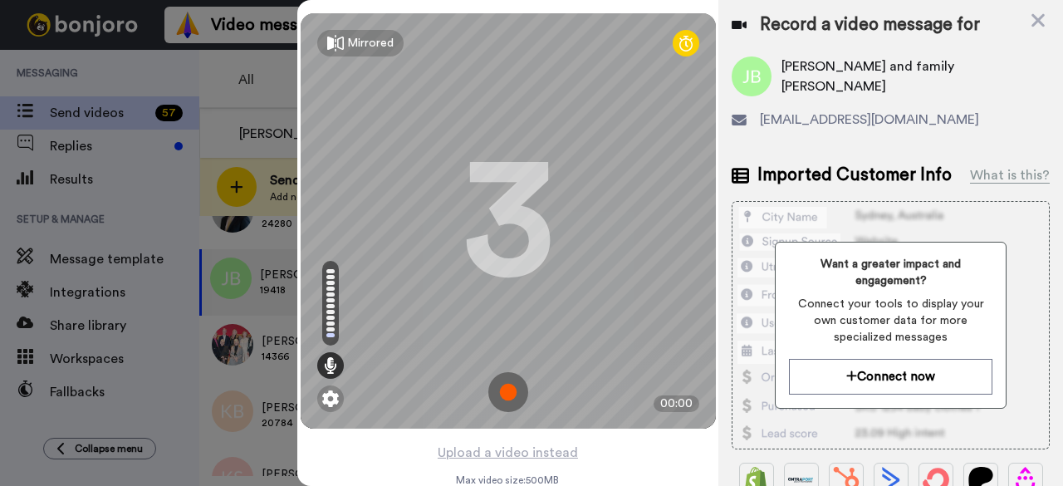
click at [496, 391] on img at bounding box center [508, 392] width 40 height 40
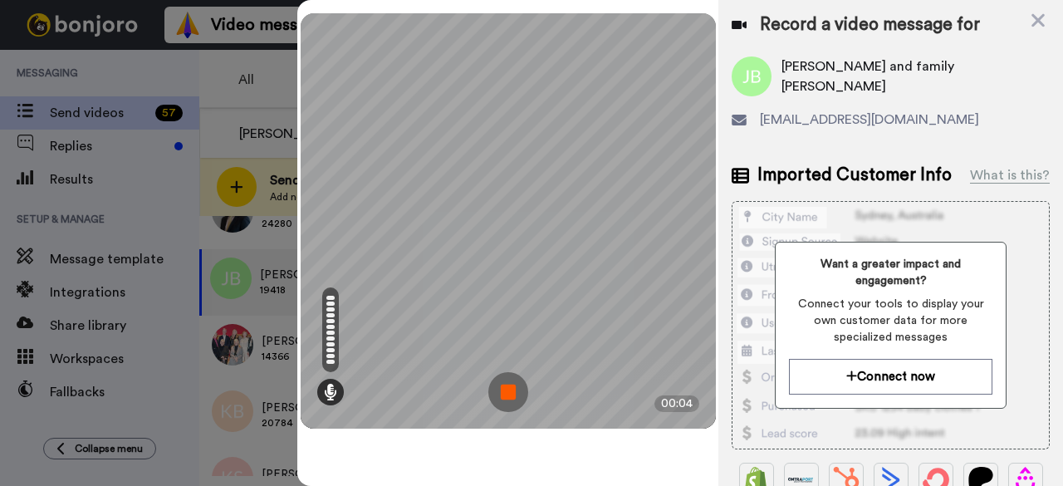
click at [496, 391] on img at bounding box center [508, 392] width 40 height 40
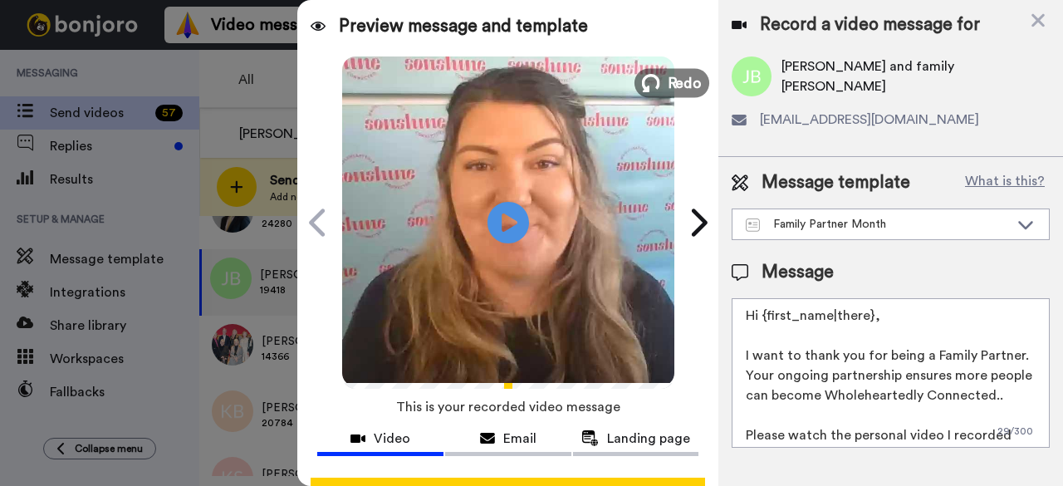
click at [668, 86] on span "Redo" at bounding box center [684, 82] width 35 height 22
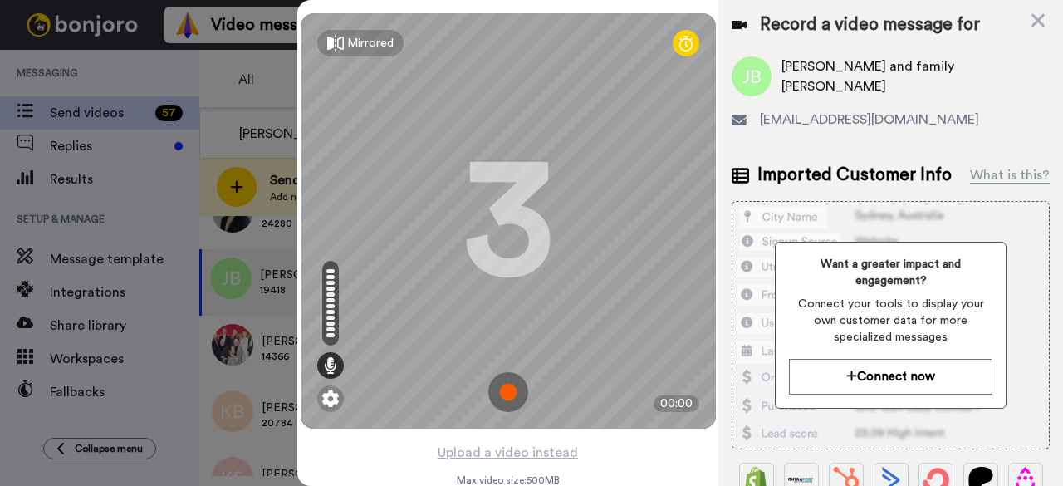
click at [499, 394] on img at bounding box center [508, 392] width 40 height 40
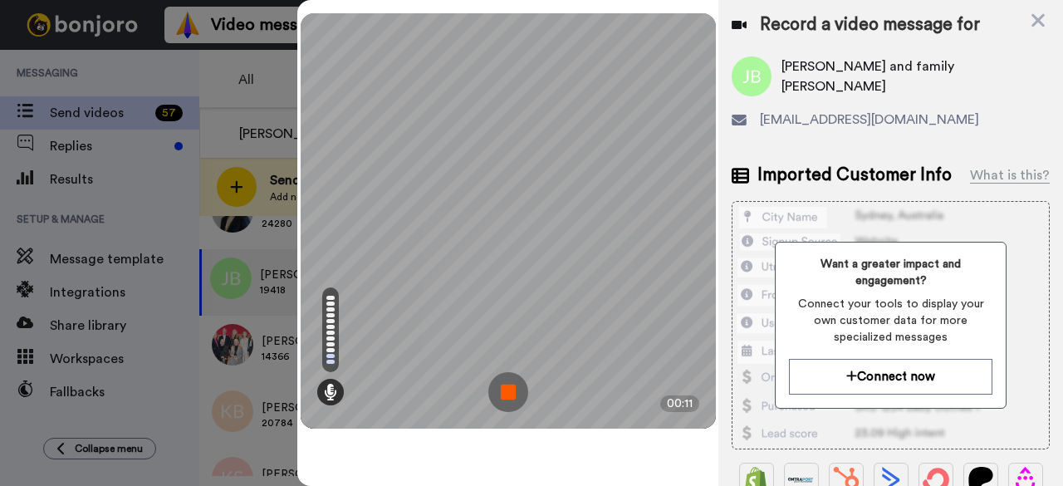
click at [499, 394] on img at bounding box center [508, 392] width 40 height 40
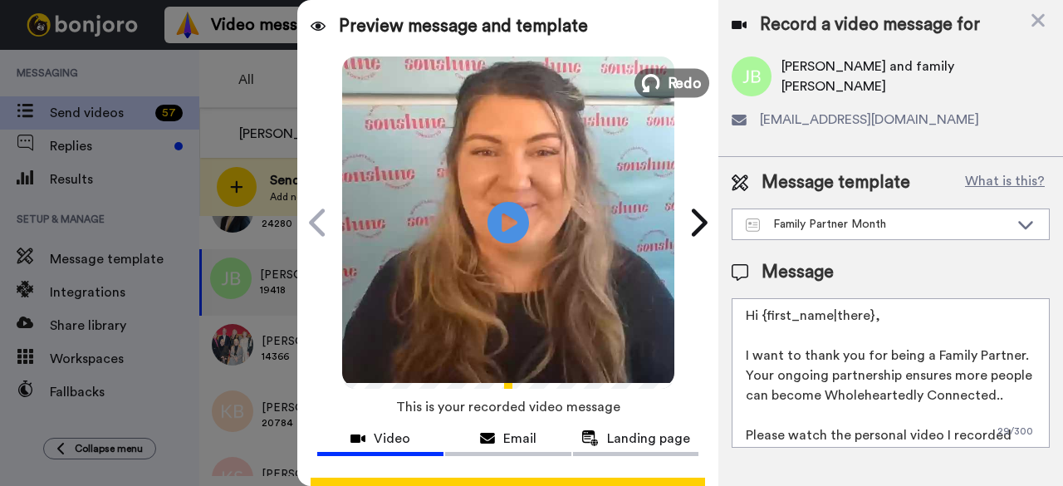
click at [667, 73] on span "Redo" at bounding box center [684, 82] width 35 height 22
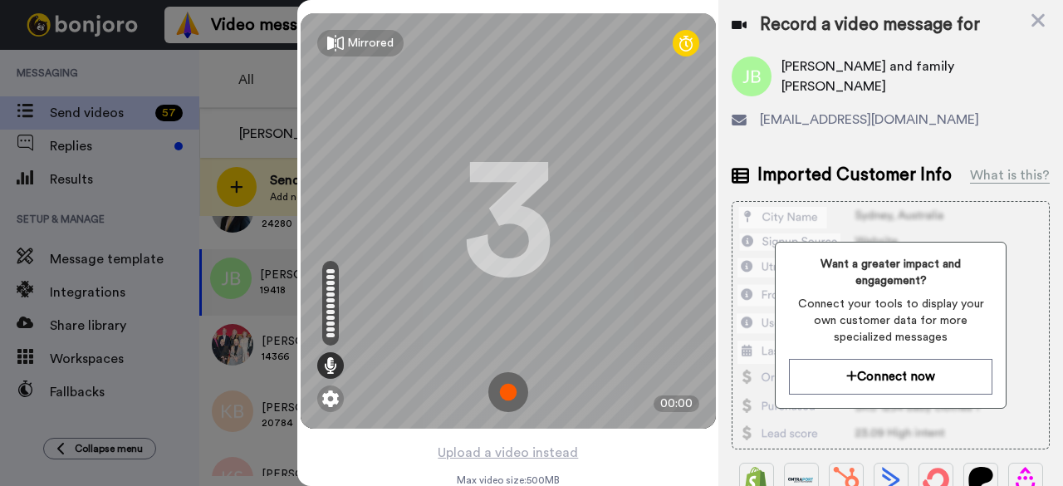
click at [509, 389] on img at bounding box center [508, 392] width 40 height 40
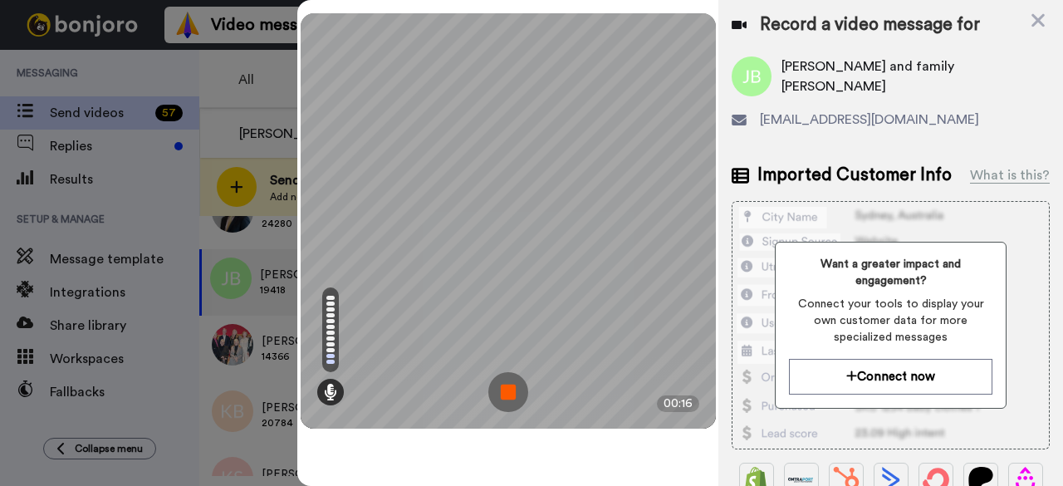
click at [509, 389] on img at bounding box center [508, 392] width 40 height 40
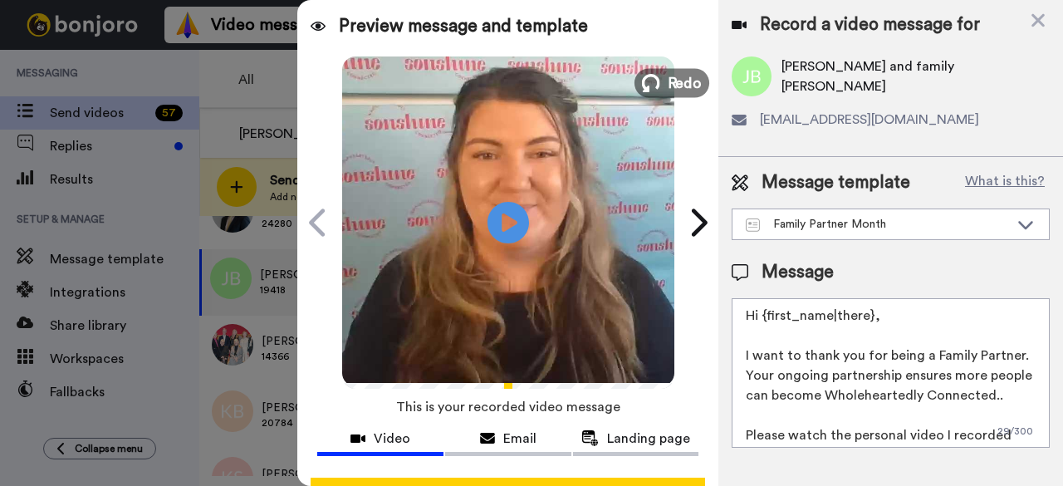
click at [668, 82] on span "Redo" at bounding box center [684, 82] width 35 height 22
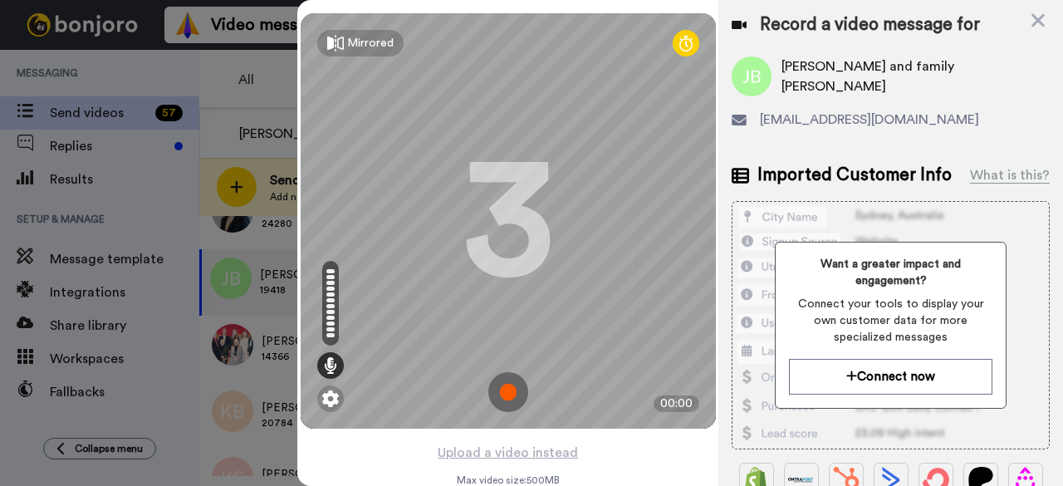
click at [497, 394] on img at bounding box center [508, 392] width 40 height 40
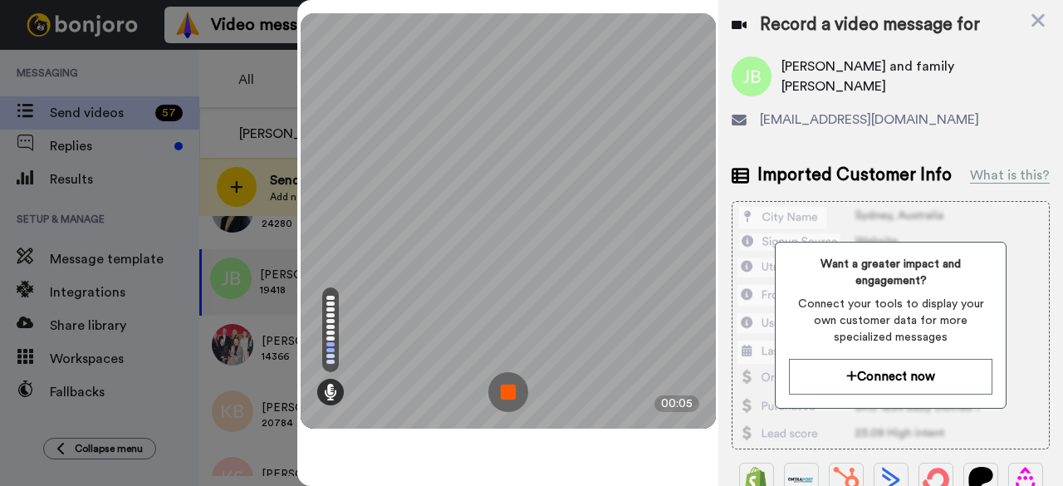
click at [497, 394] on img at bounding box center [508, 392] width 40 height 40
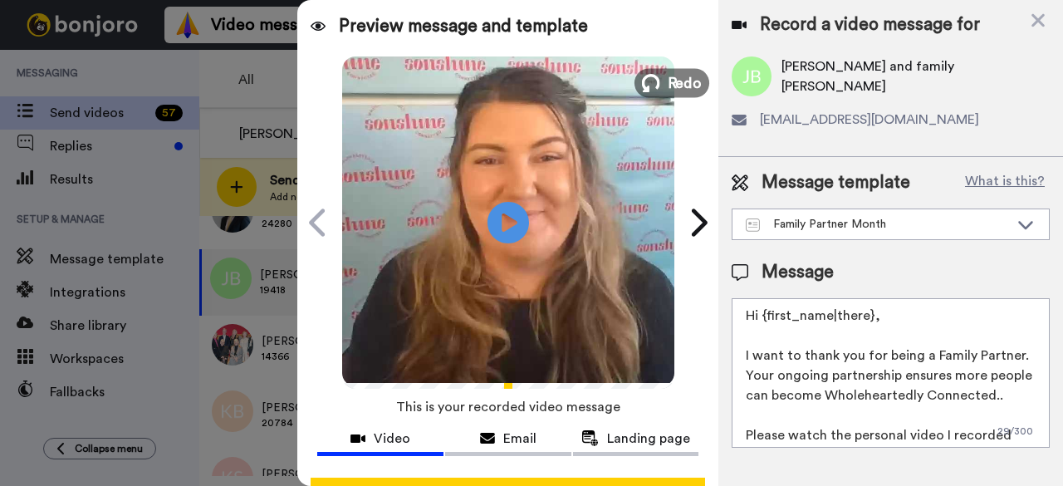
click at [673, 71] on button "Redo" at bounding box center [671, 82] width 75 height 29
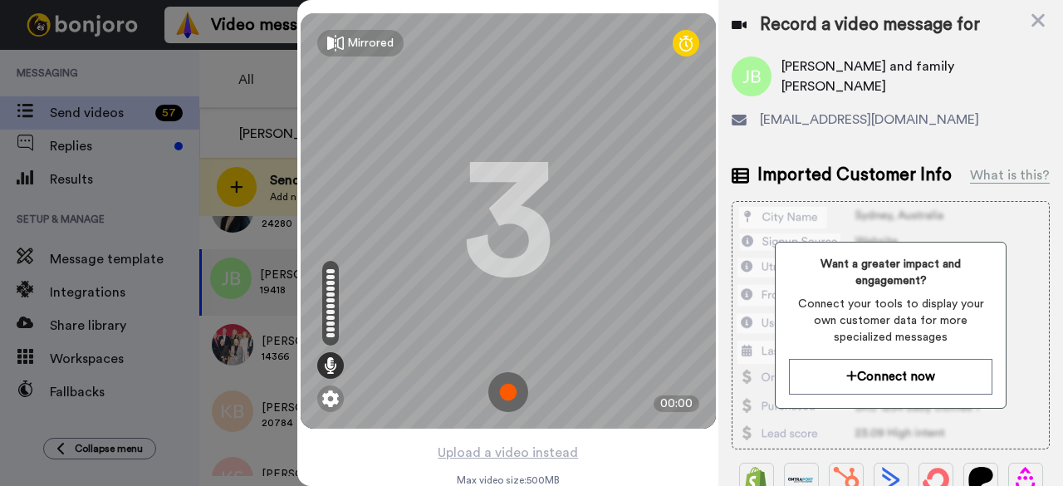
click at [499, 399] on img at bounding box center [508, 392] width 40 height 40
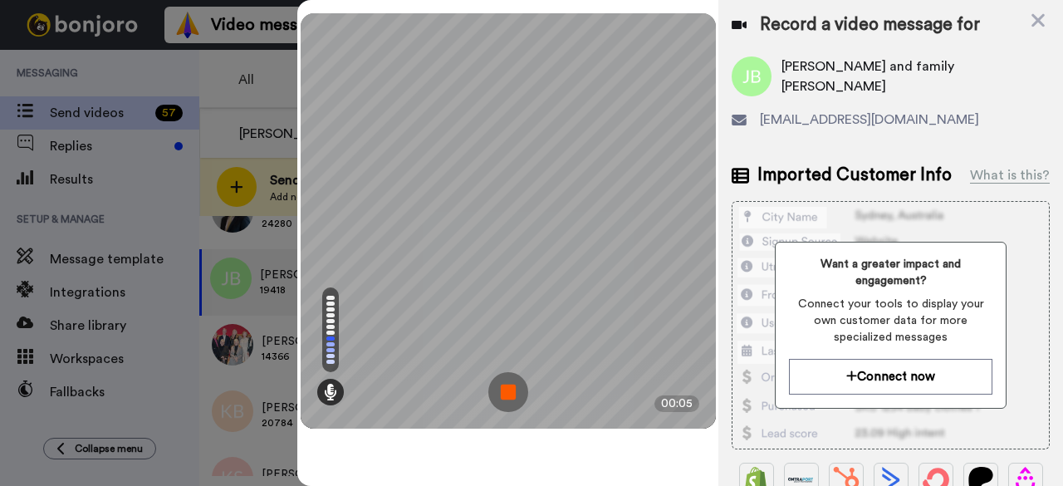
click at [499, 399] on img at bounding box center [508, 392] width 40 height 40
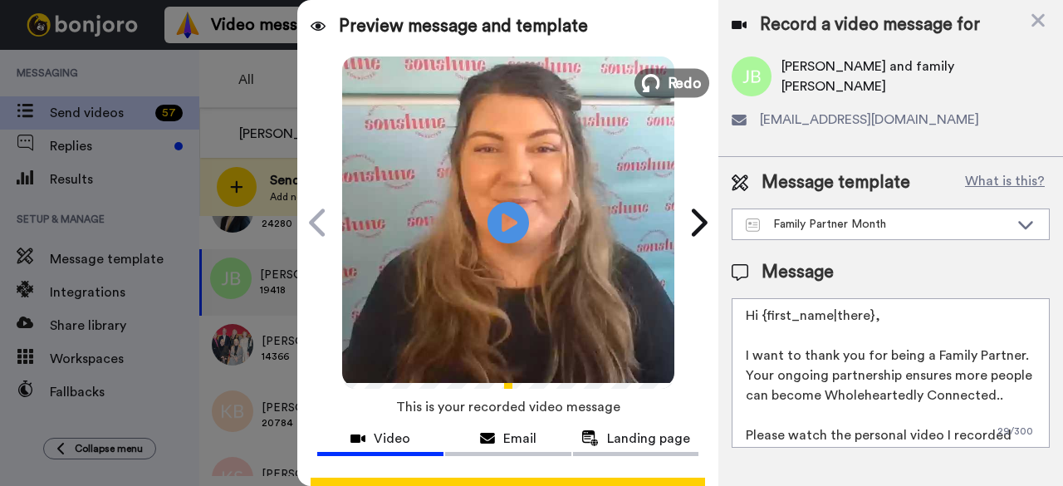
click at [659, 77] on button "Redo" at bounding box center [671, 82] width 75 height 29
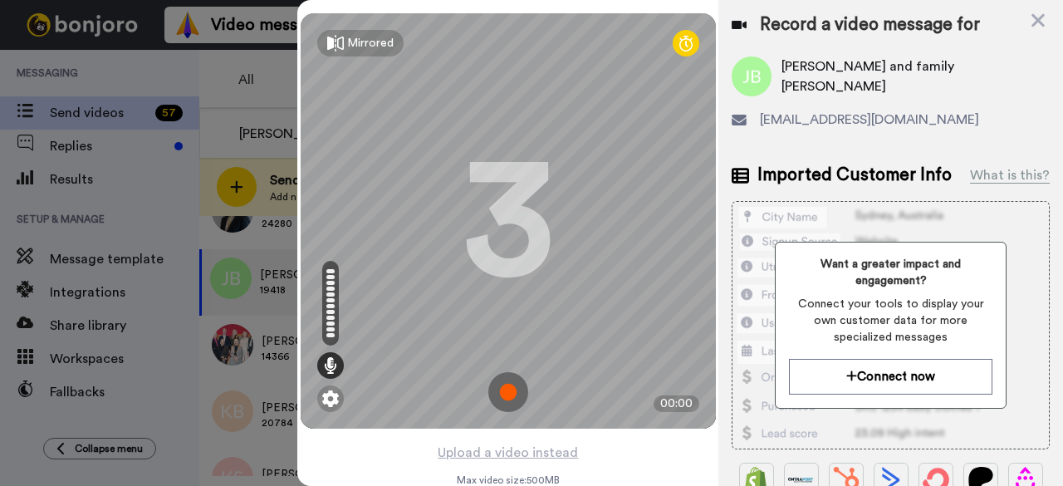
click at [513, 399] on img at bounding box center [508, 392] width 40 height 40
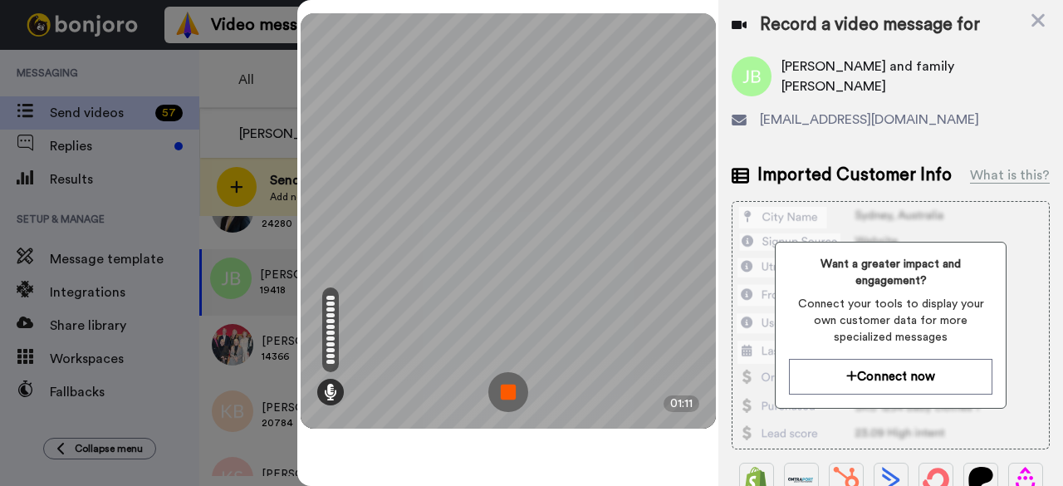
click at [513, 399] on img at bounding box center [508, 392] width 40 height 40
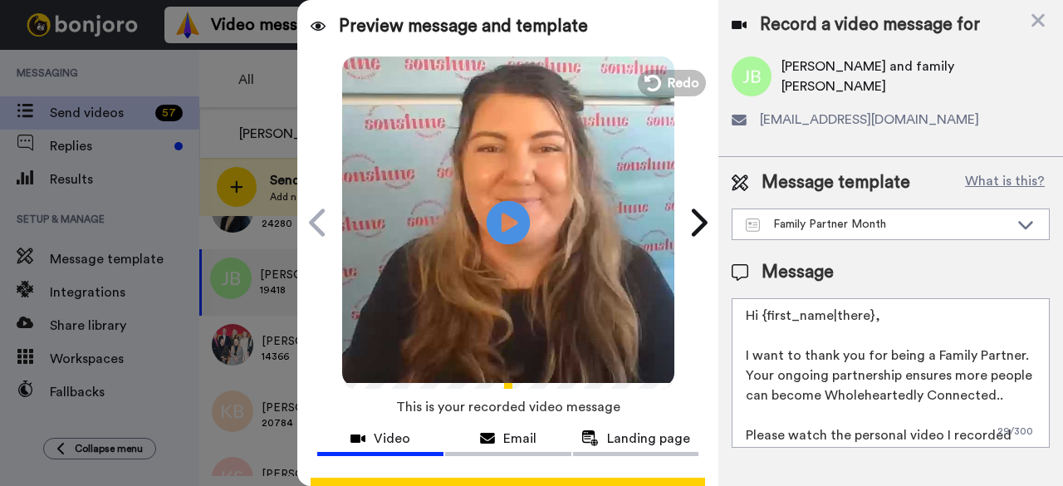
click at [508, 207] on icon at bounding box center [509, 222] width 44 height 44
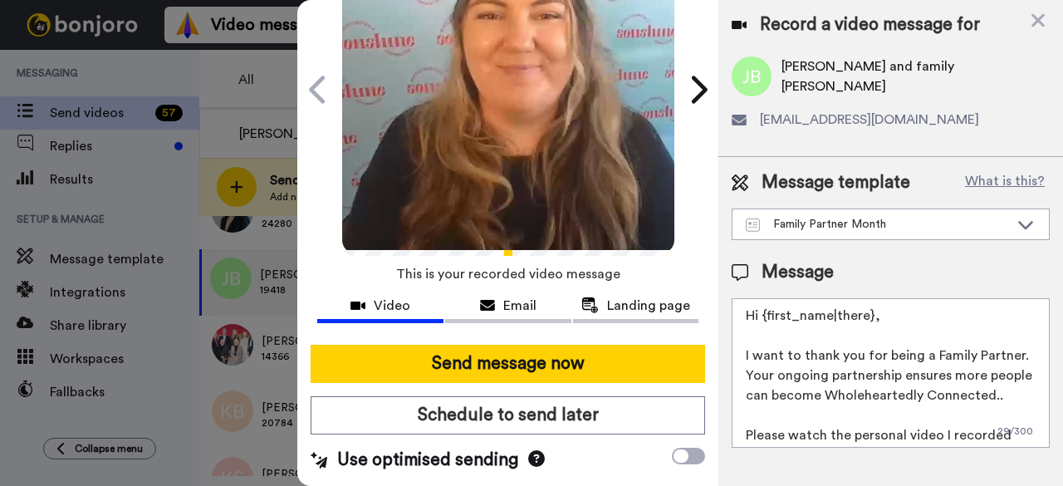
scroll to position [149, 0]
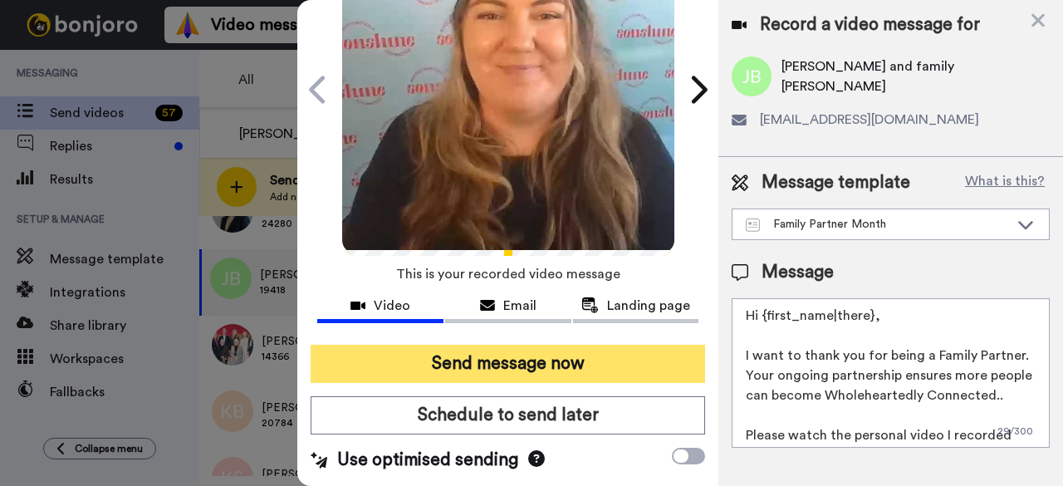
click at [500, 345] on button "Send message now" at bounding box center [508, 364] width 394 height 38
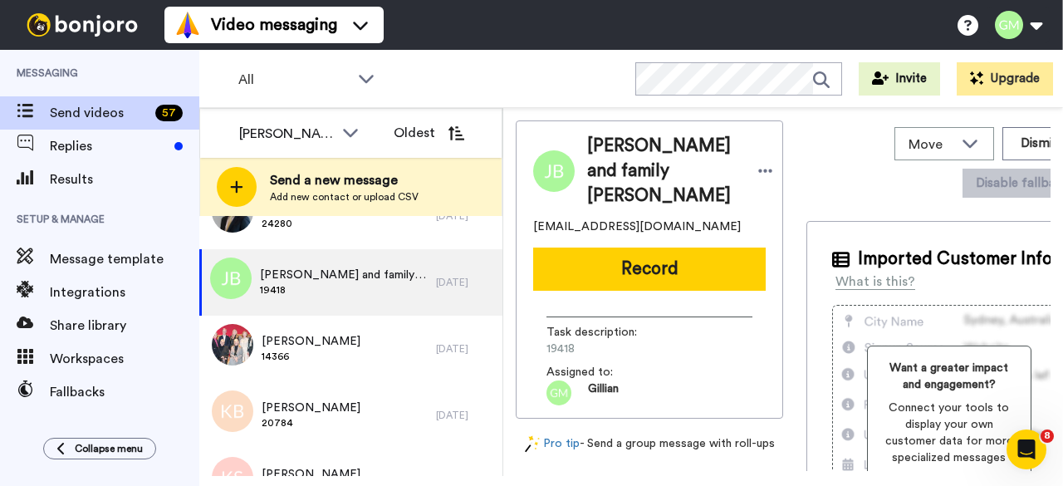
scroll to position [0, 0]
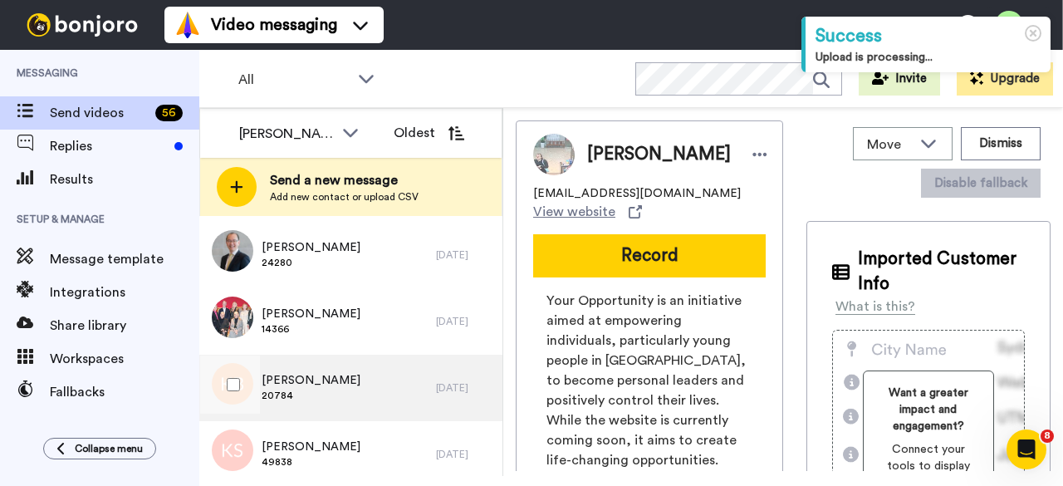
scroll to position [344, 0]
click at [355, 383] on div "[PERSON_NAME] 20784" at bounding box center [317, 387] width 237 height 66
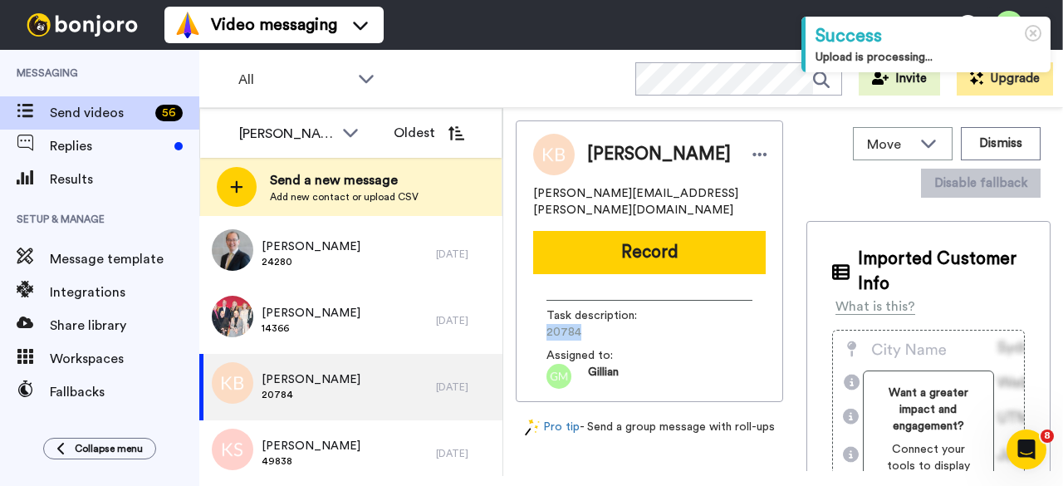
drag, startPoint x: 580, startPoint y: 323, endPoint x: 541, endPoint y: 331, distance: 39.9
click at [541, 331] on div "Task description : 20784 Assigned to: [PERSON_NAME]" at bounding box center [649, 337] width 233 height 101
copy span "20784"
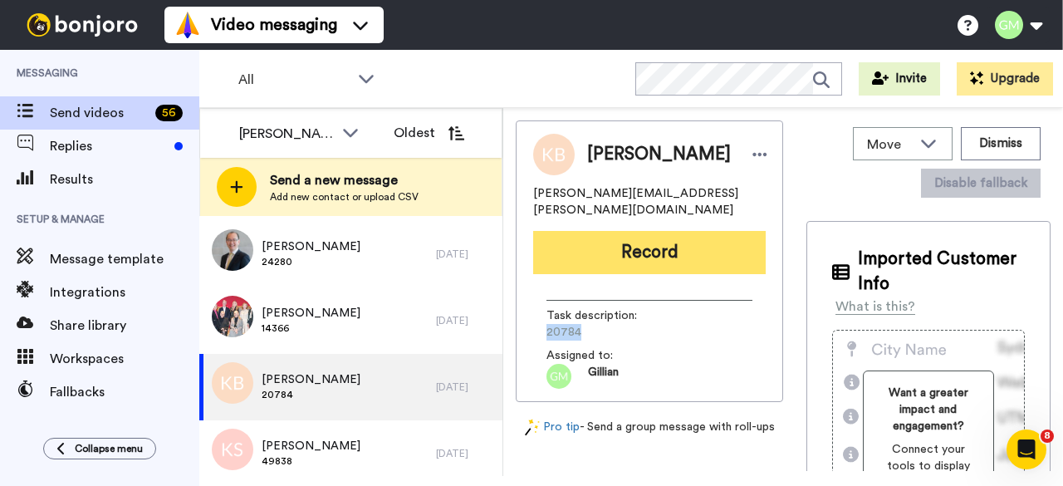
click at [642, 240] on button "Record" at bounding box center [649, 252] width 233 height 43
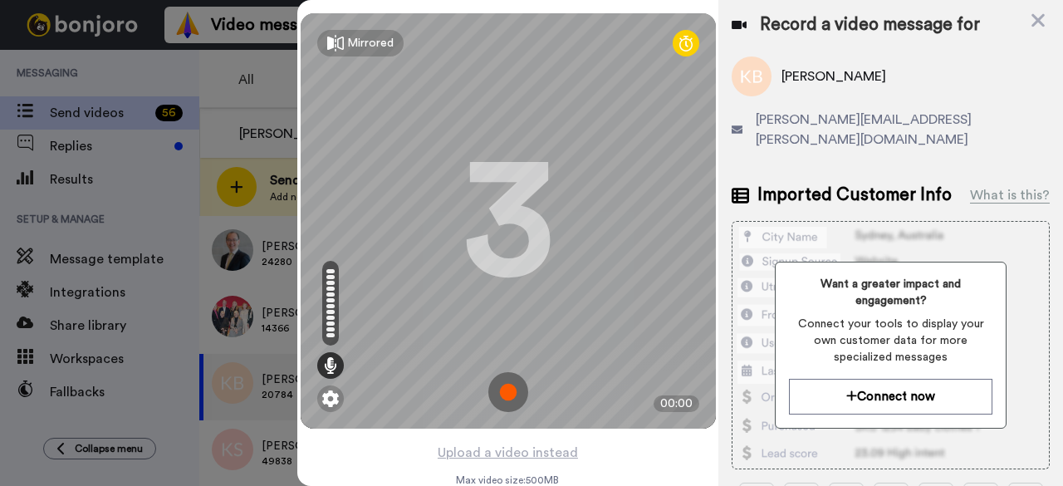
click at [505, 384] on img at bounding box center [508, 392] width 40 height 40
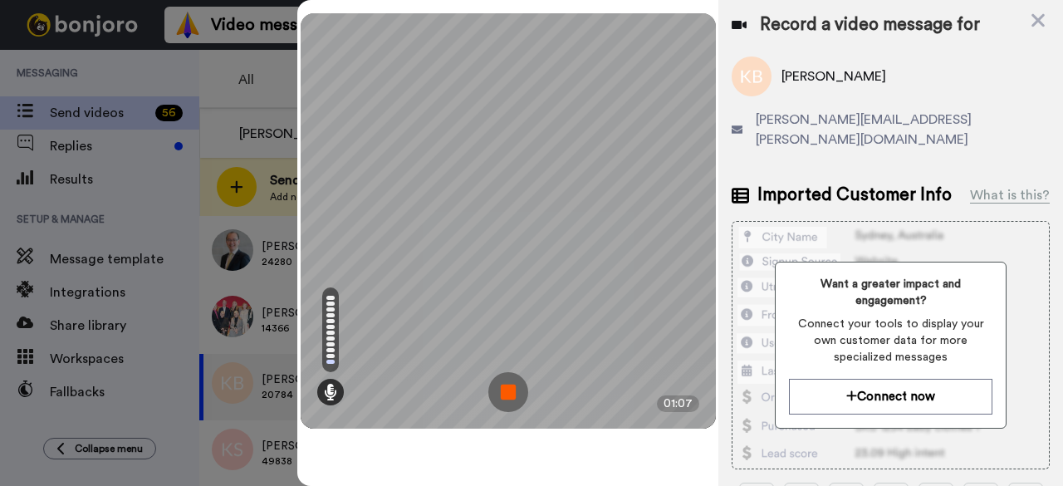
click at [505, 384] on img at bounding box center [508, 392] width 40 height 40
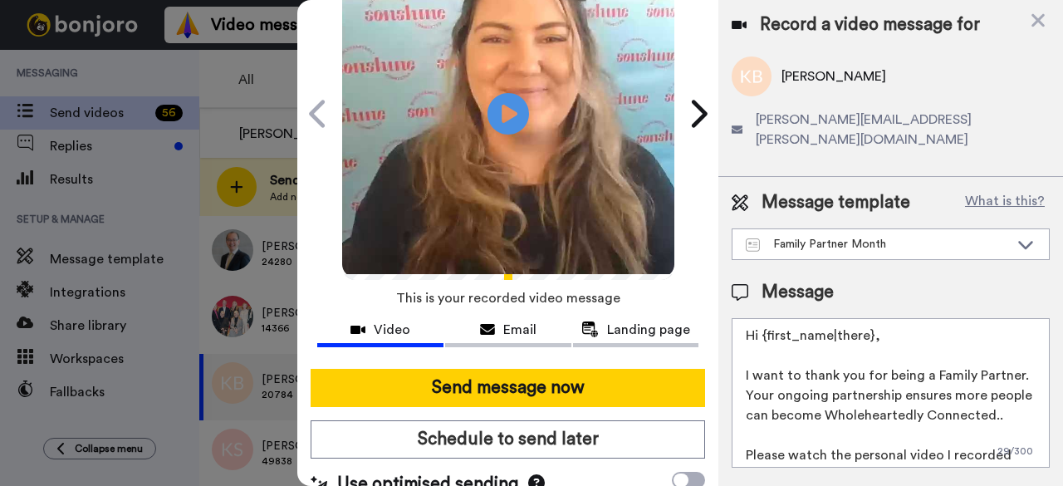
scroll to position [153, 0]
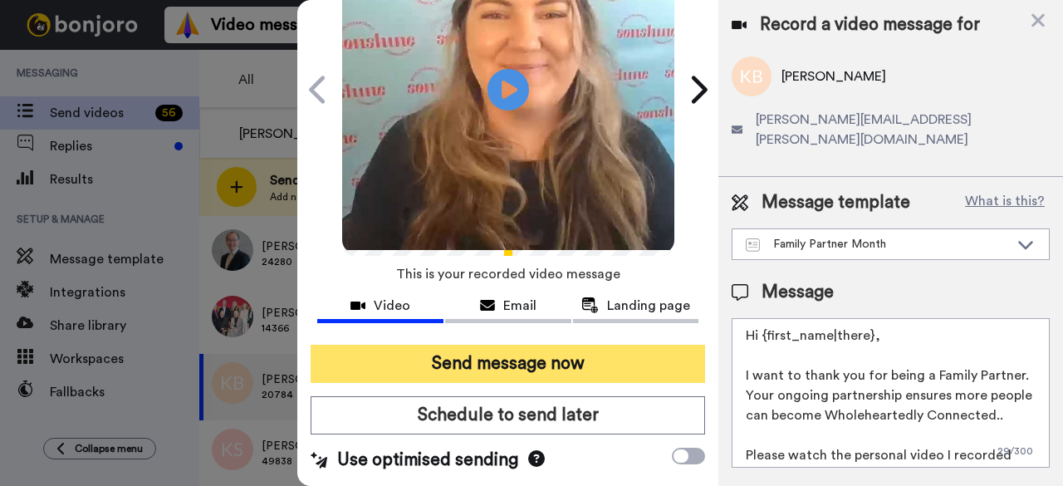
click at [520, 345] on button "Send message now" at bounding box center [508, 364] width 394 height 38
